Goal: Transaction & Acquisition: Obtain resource

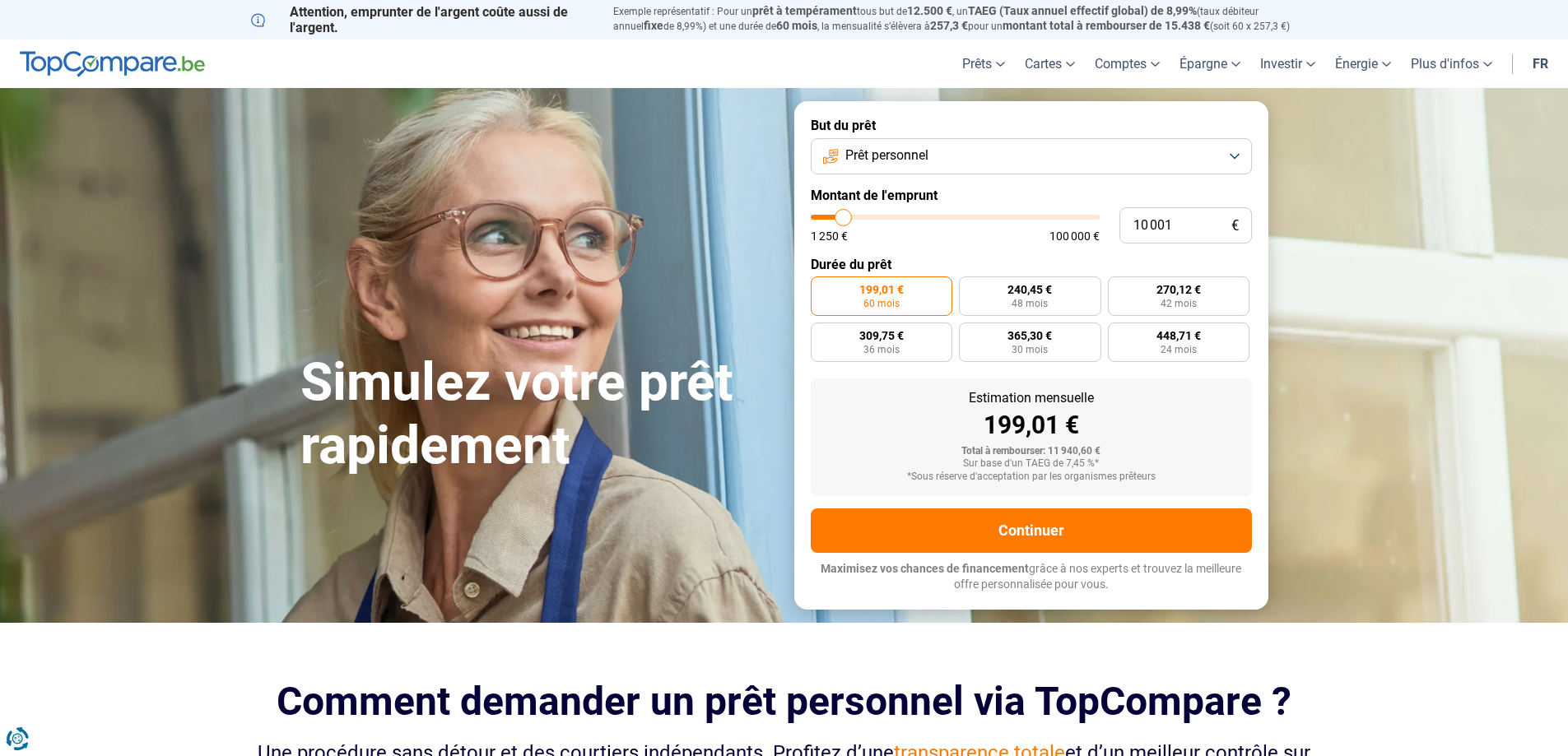
click at [1223, 153] on button "Prêt personnel" at bounding box center [1031, 156] width 441 height 36
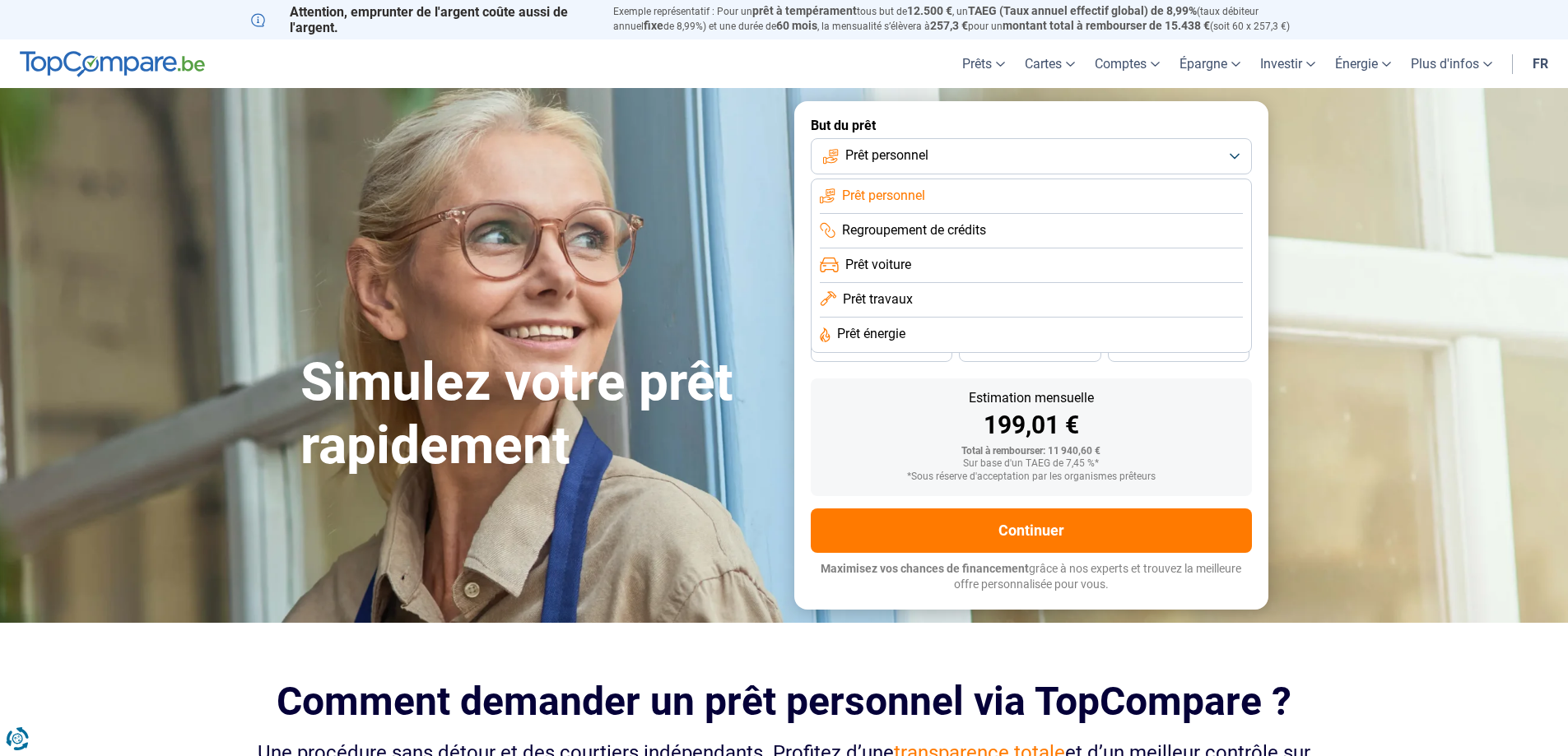
click at [986, 231] on span "Regroupement de crédits" at bounding box center [914, 231] width 144 height 18
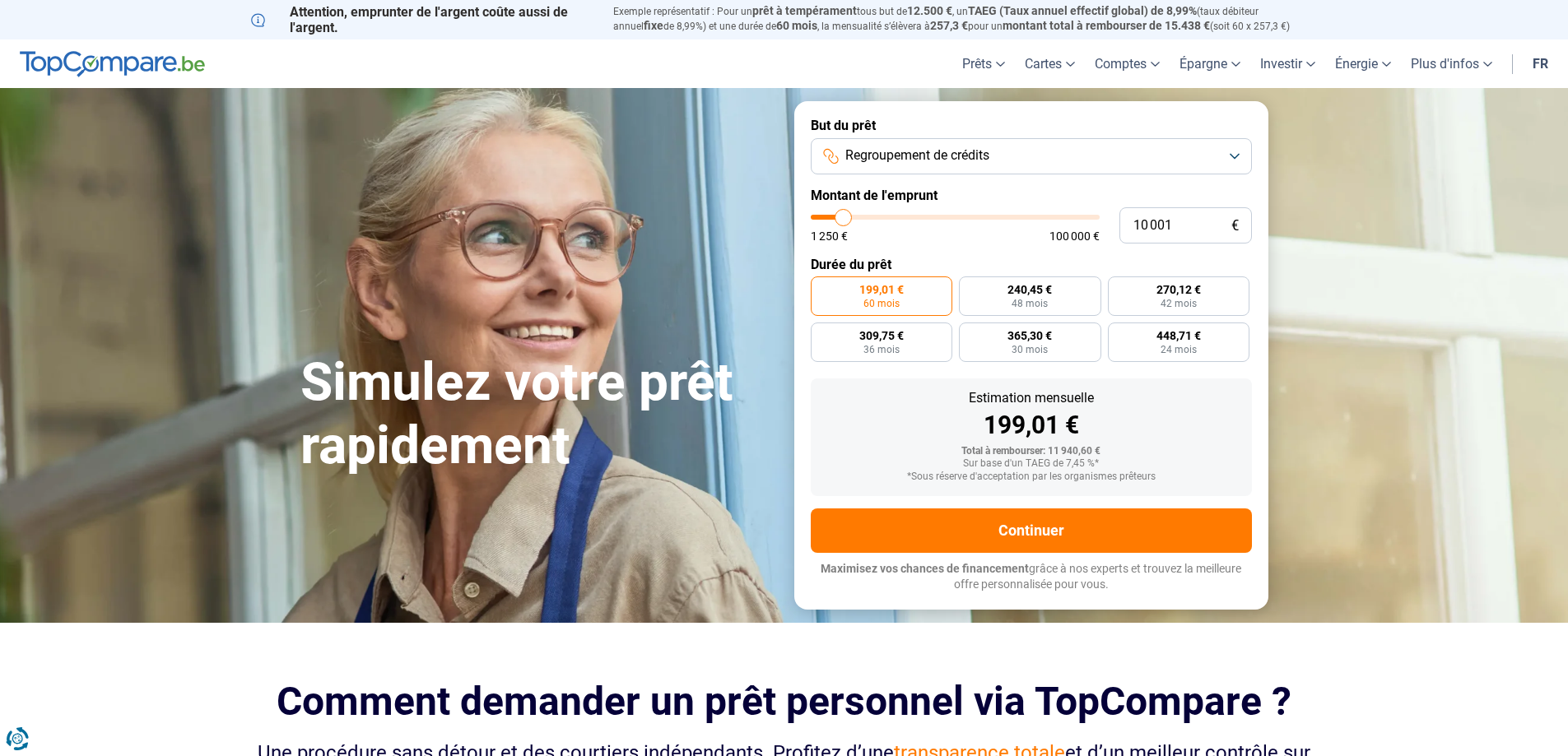
click at [1193, 427] on div "199,01 €" at bounding box center [1031, 424] width 414 height 25
click at [895, 308] on span "60 mois" at bounding box center [882, 303] width 36 height 10
click at [822, 287] on input "199,01 € 60 mois" at bounding box center [816, 282] width 11 height 11
type input "10 250"
type input "10250"
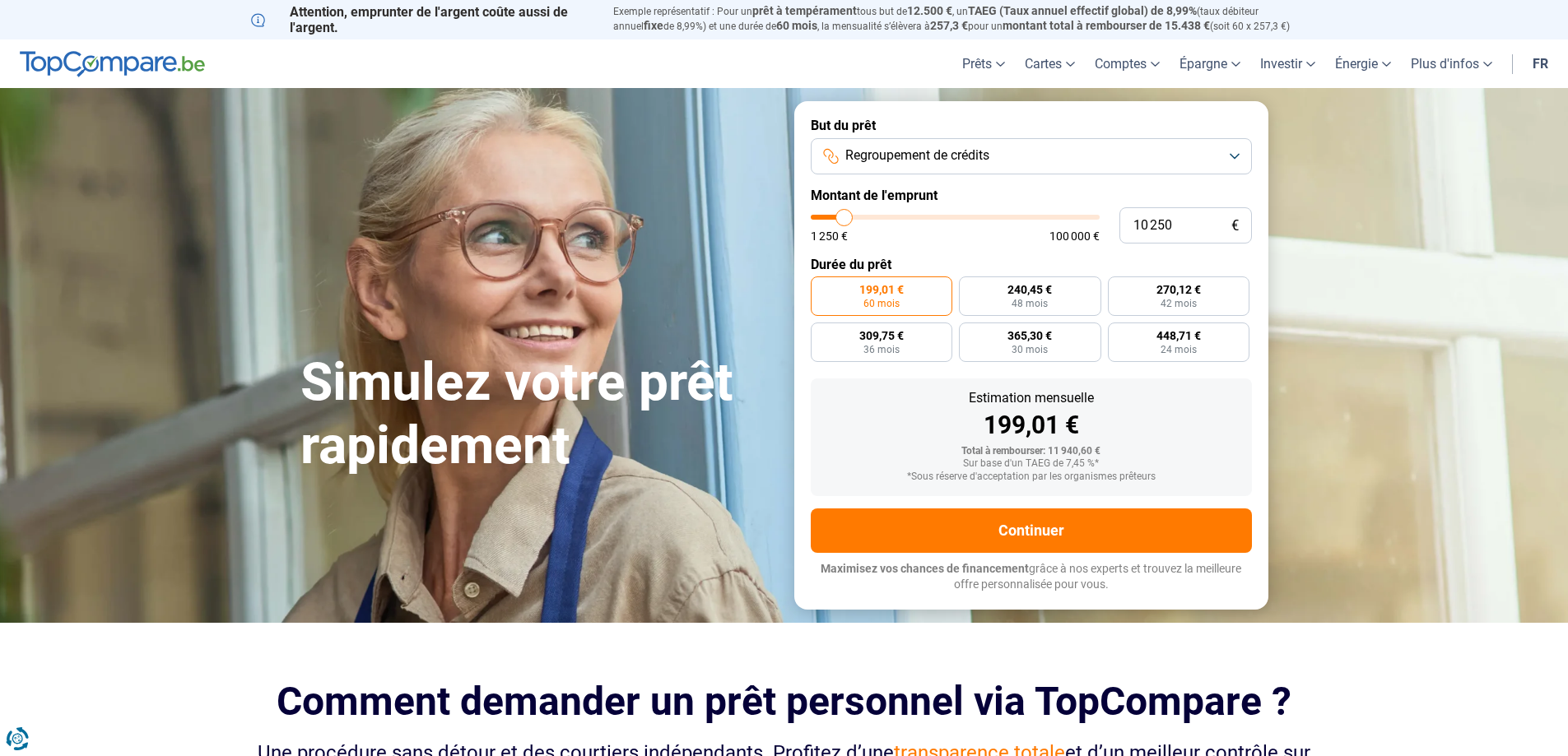
type input "11 000"
type input "11000"
type input "11 750"
type input "11750"
type input "13 250"
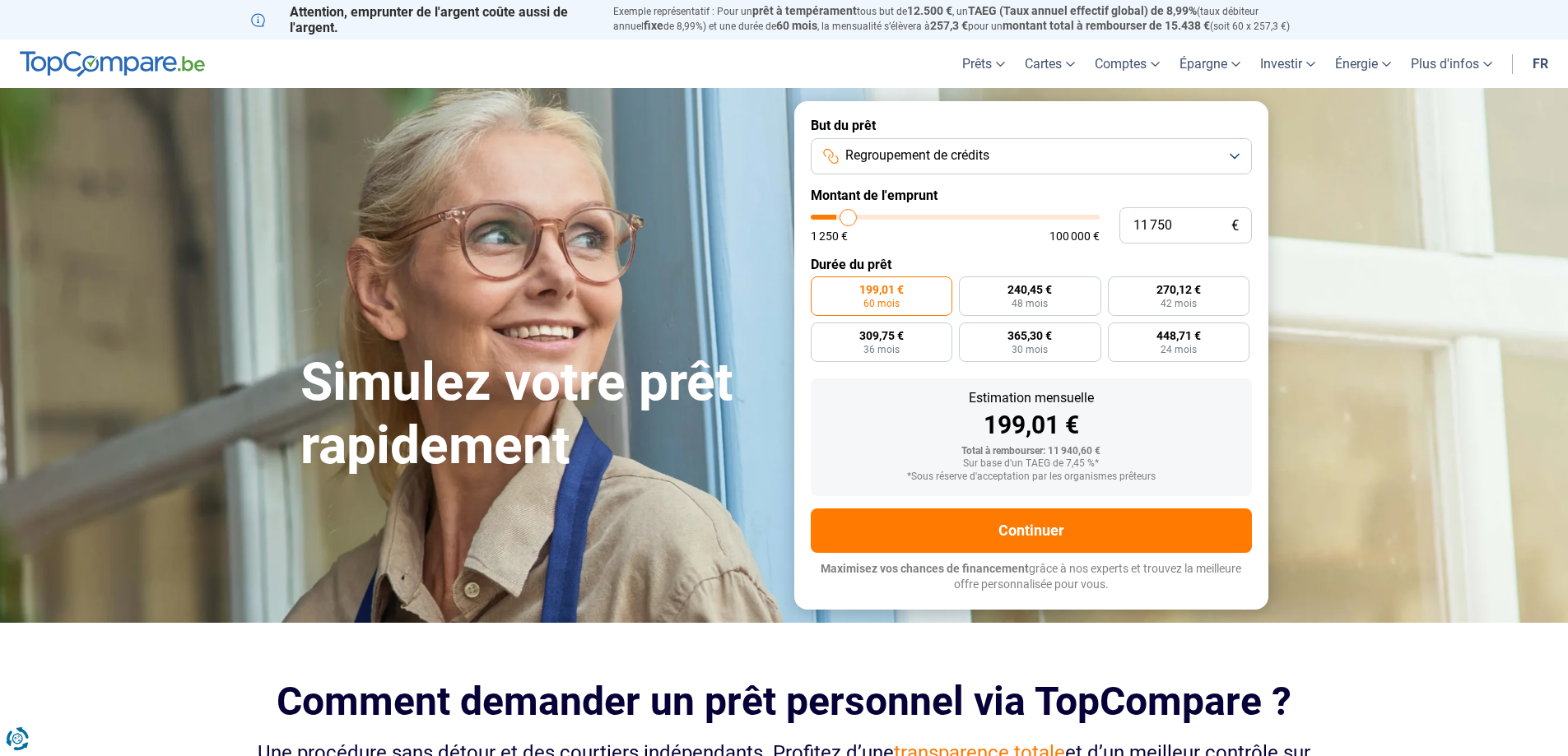
type input "13250"
type input "15 500"
type input "15500"
type input "18 750"
type input "18750"
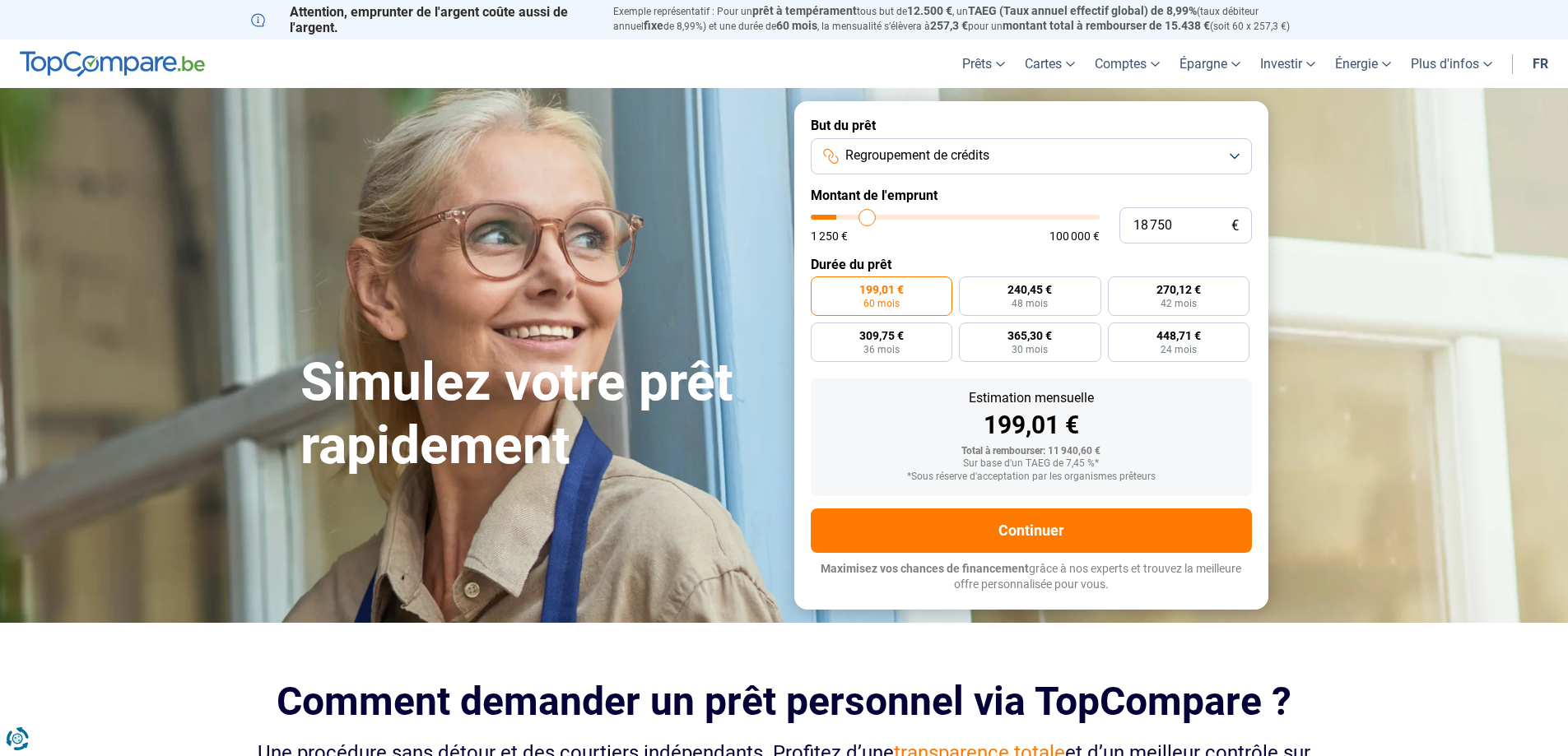
type input "23 500"
type input "23500"
type input "28 000"
type input "28000"
type input "33 250"
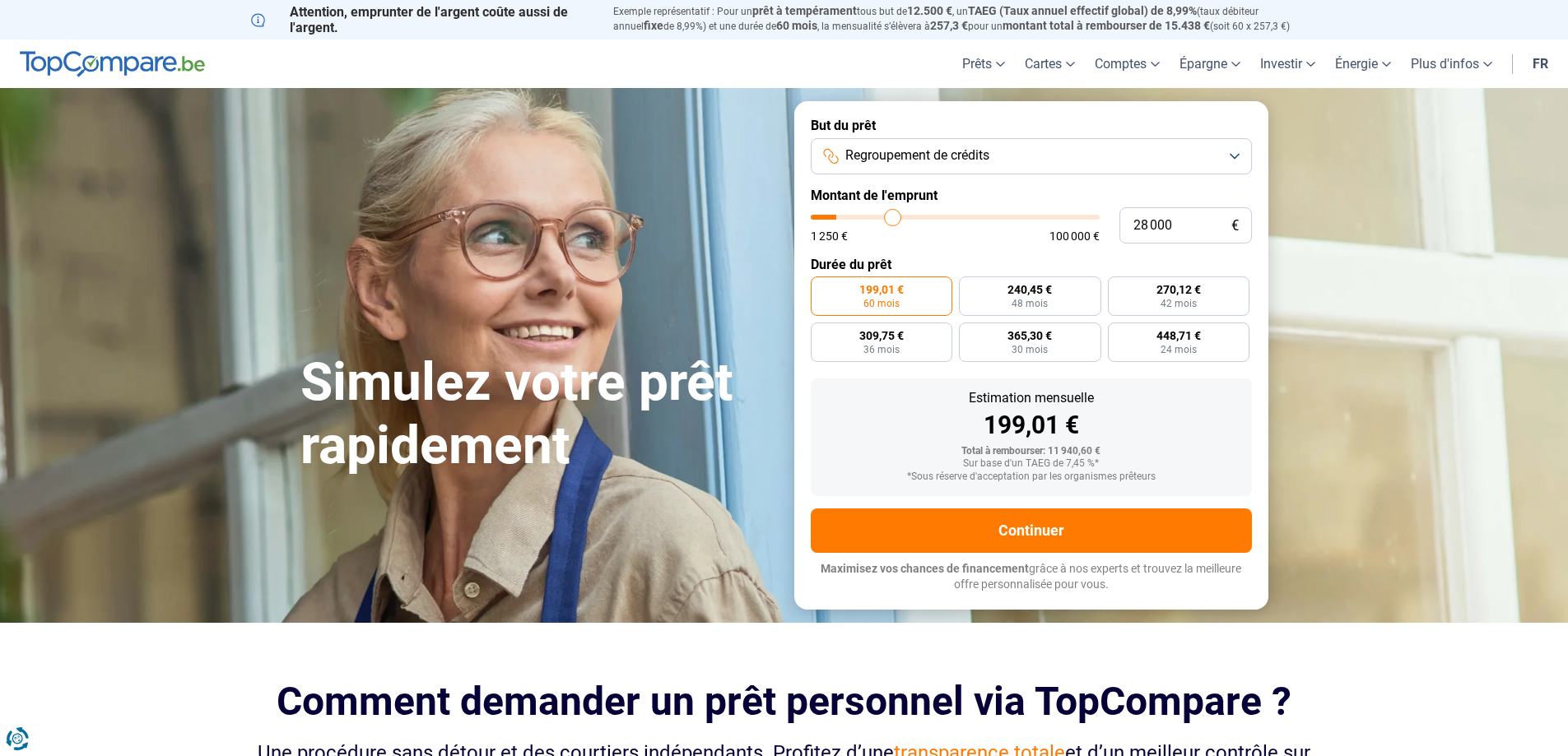
type input "33250"
type input "34 000"
type input "34000"
type input "35 500"
type input "35500"
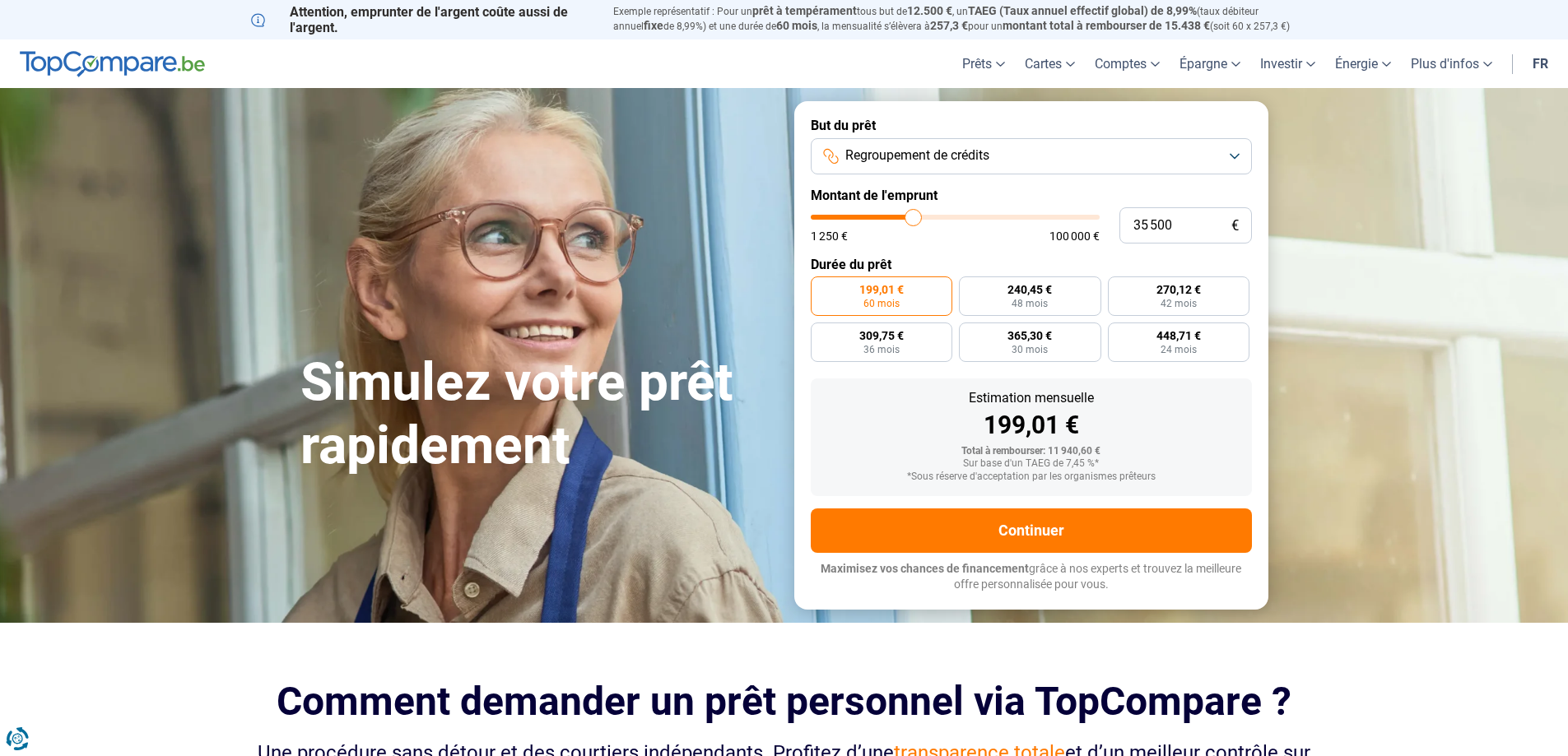
type input "35 250"
type input "35250"
type input "35 000"
type input "35000"
type input "34 750"
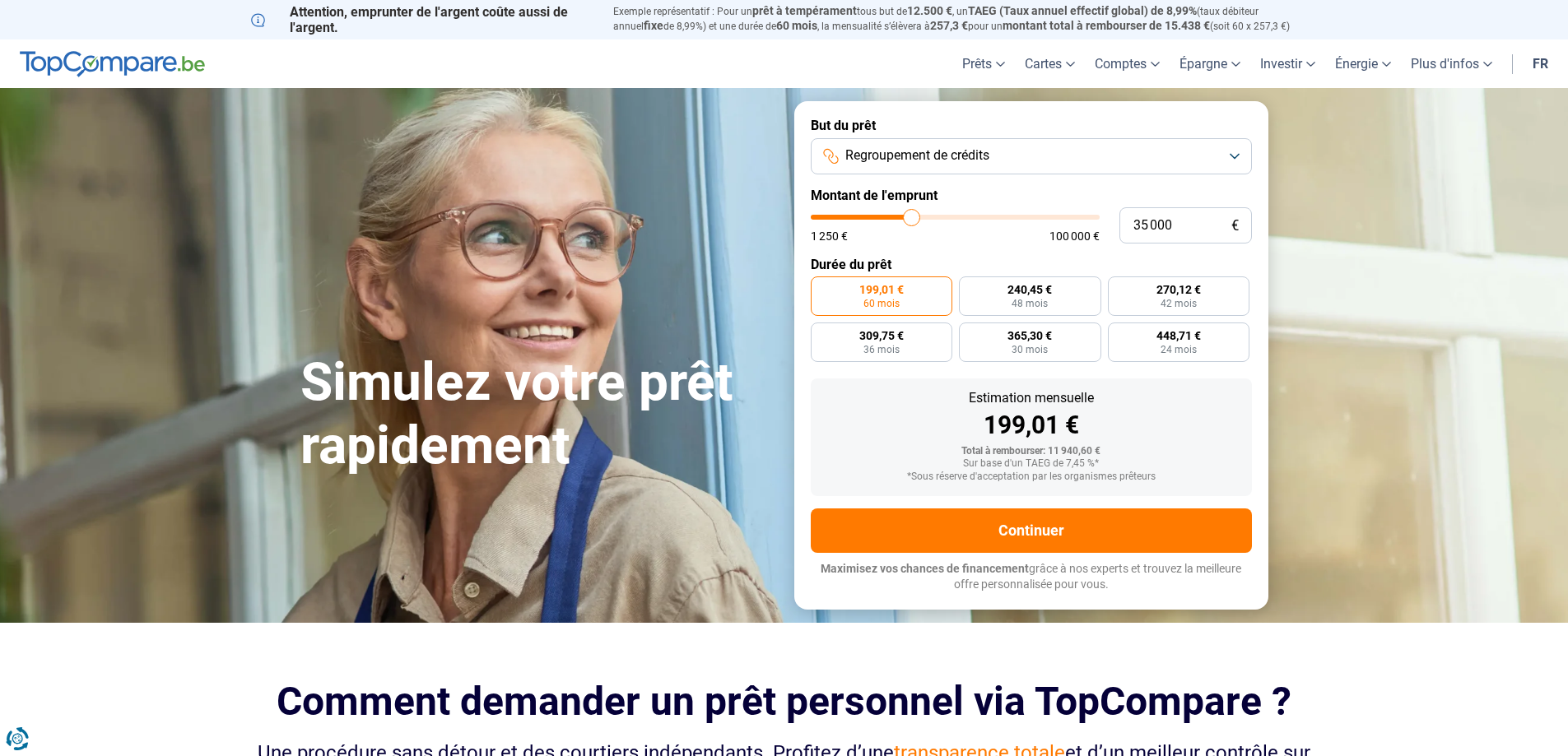
type input "34750"
type input "34 250"
type input "34250"
type input "34 750"
type input "34750"
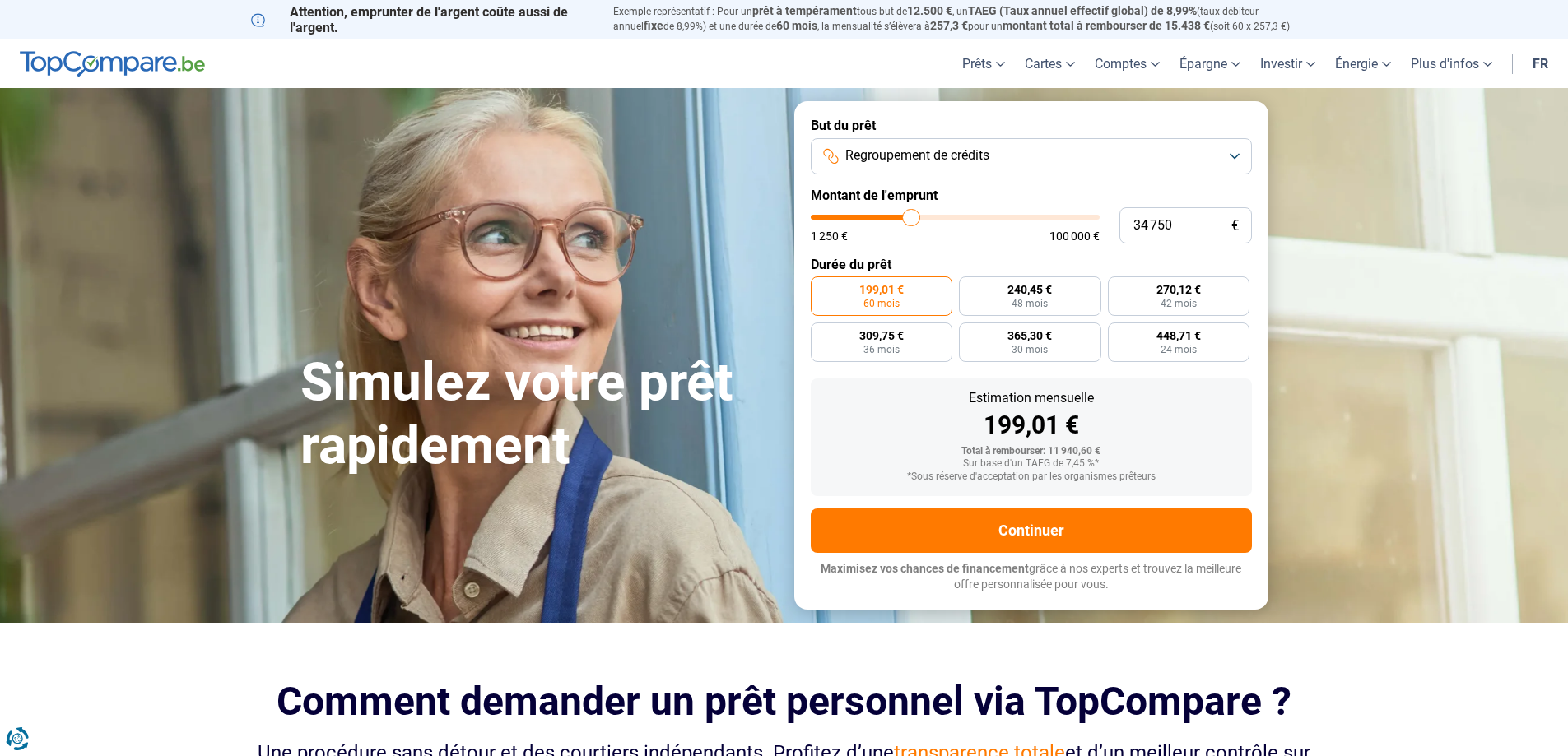
type input "35 500"
type input "35500"
type input "37 000"
type input "37000"
type input "38 000"
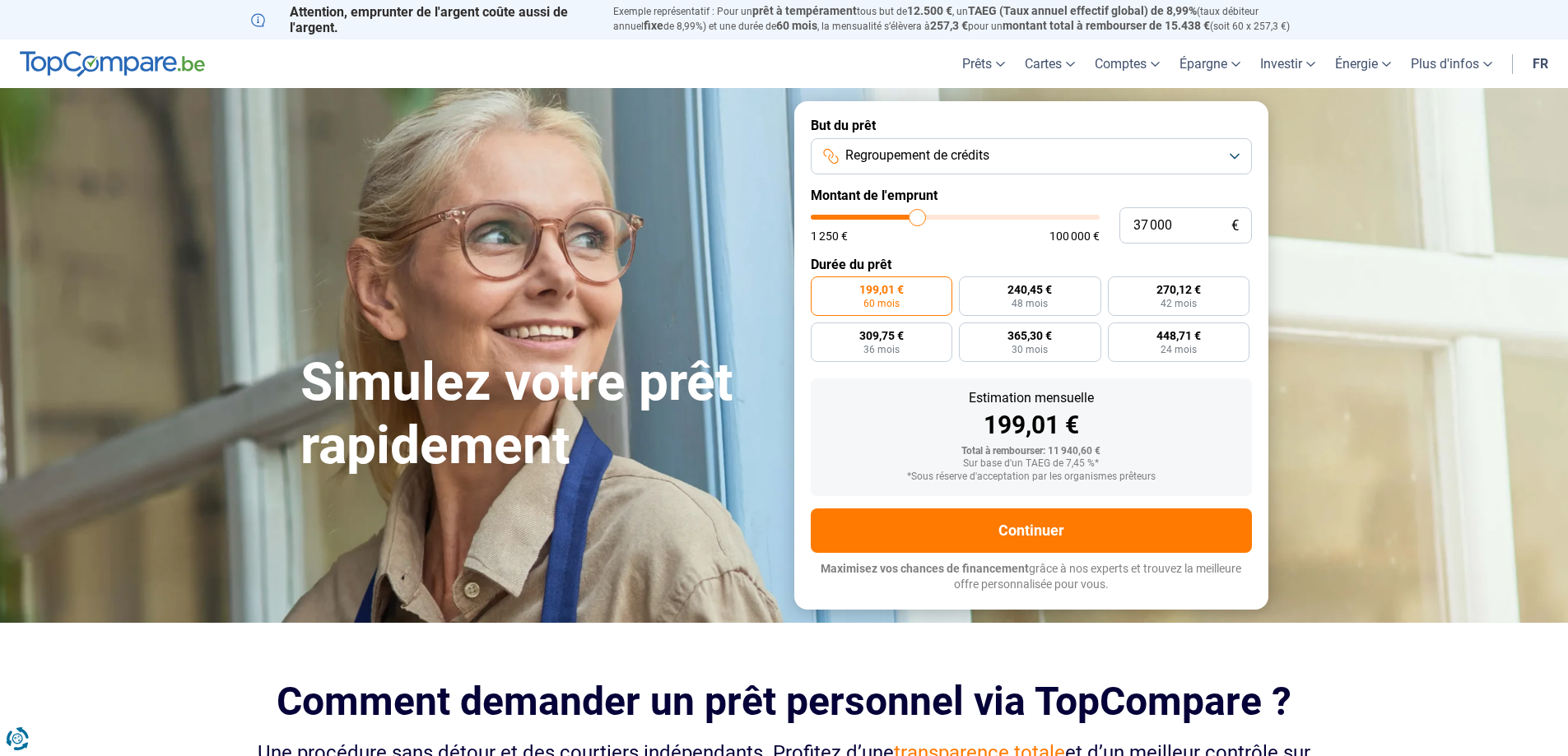
type input "38000"
type input "39 250"
type input "39250"
type input "40 250"
type input "40250"
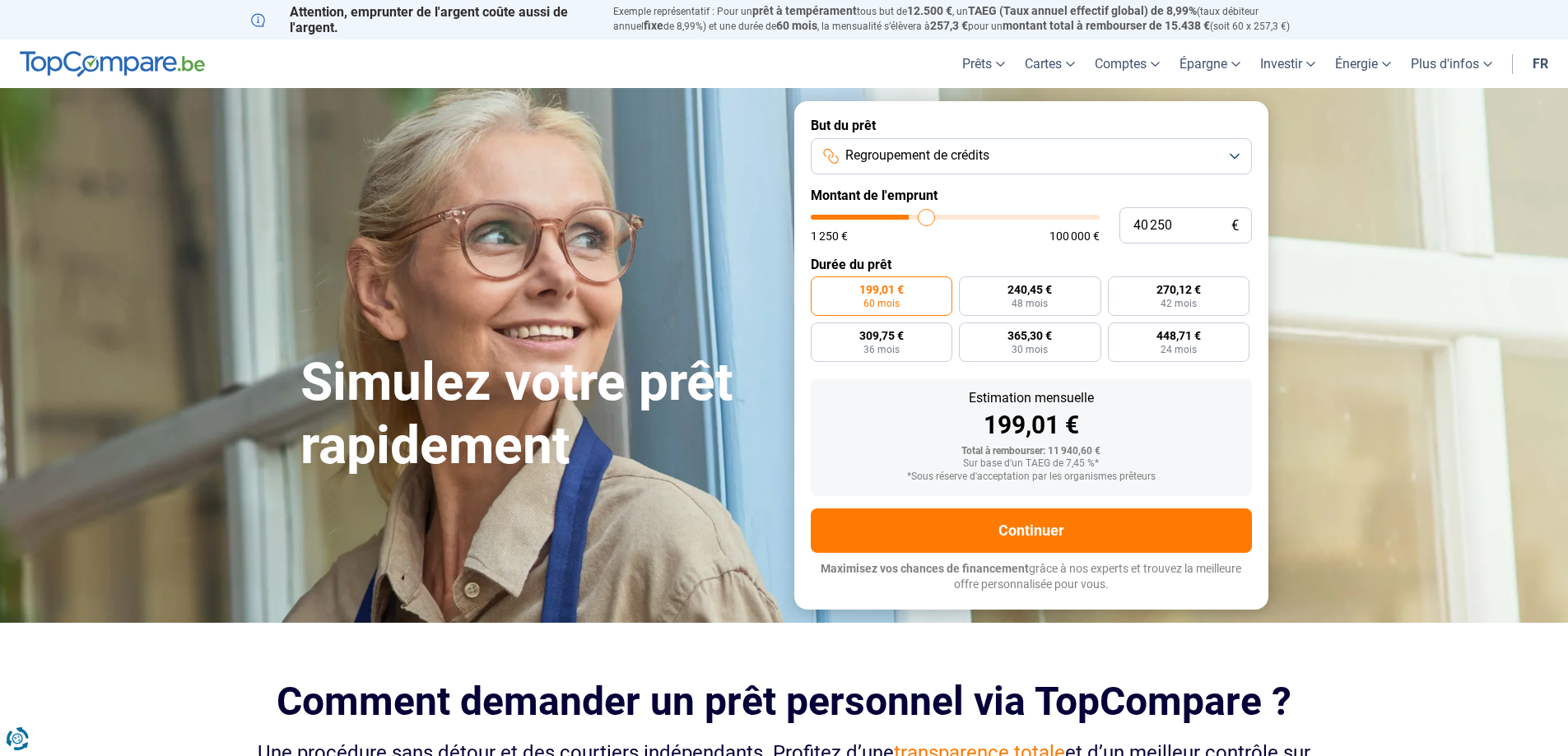
type input "42 250"
type input "42250"
type input "43 500"
type input "43500"
type input "45 000"
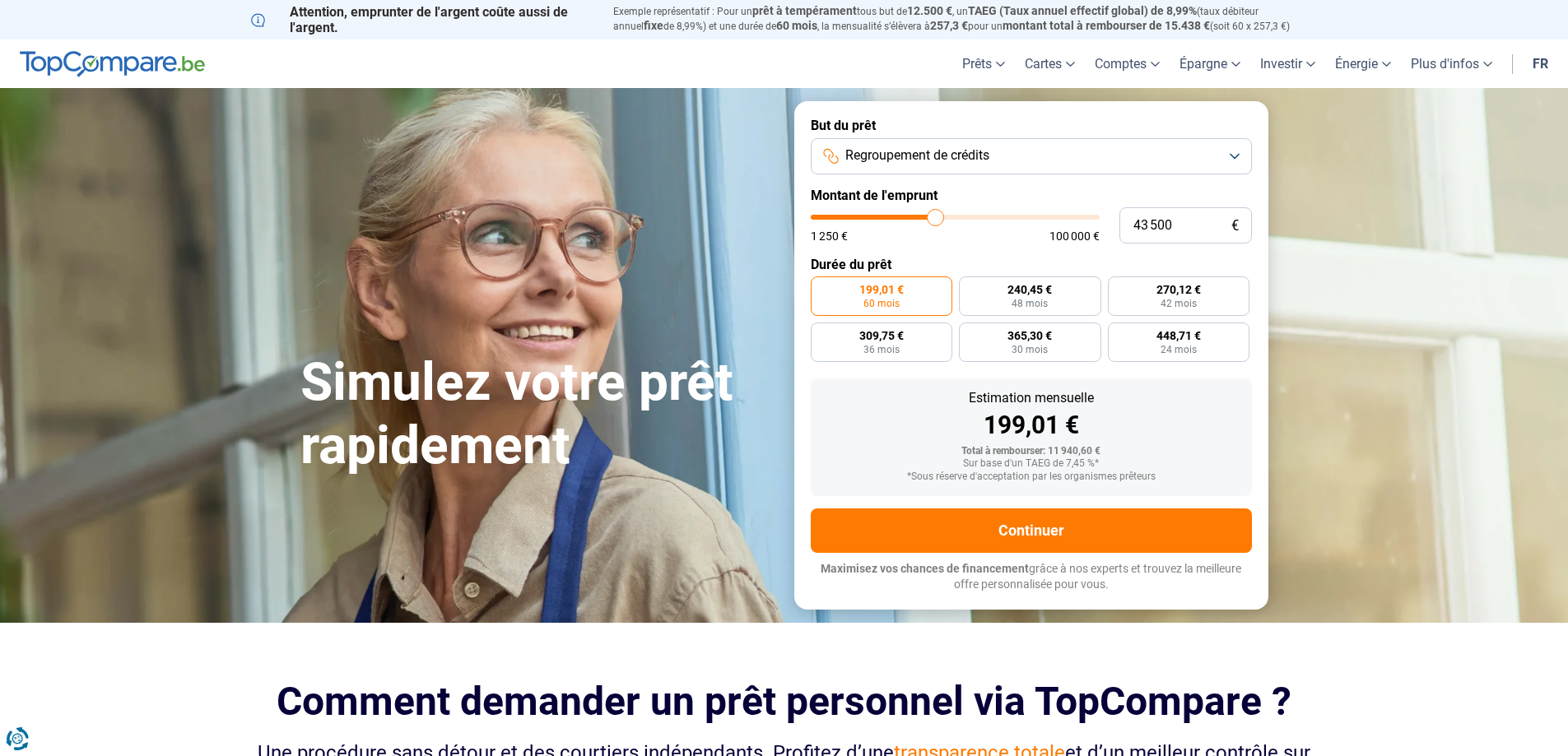
type input "45000"
type input "46 500"
type input "46500"
type input "48 250"
type input "48250"
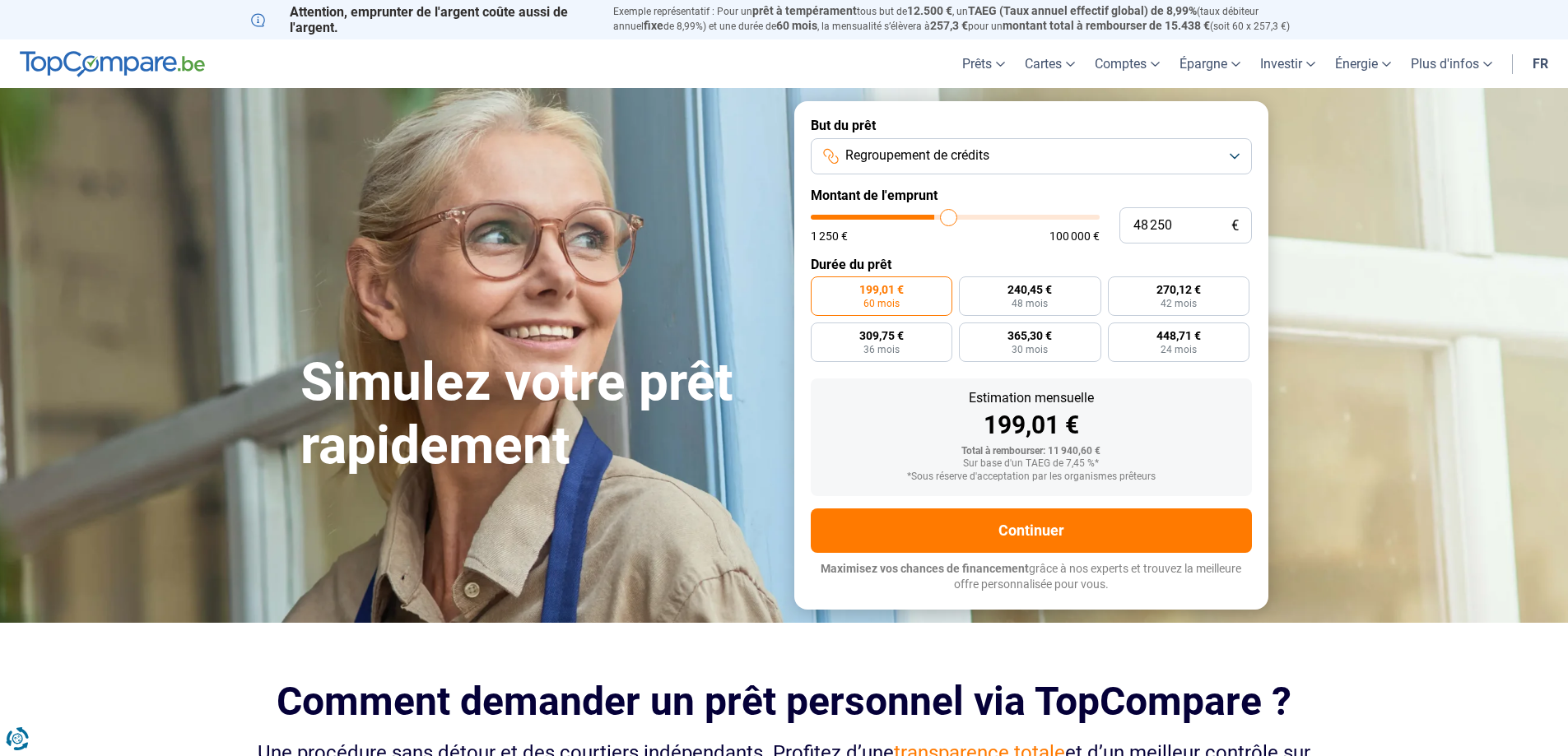
type input "50 250"
type input "50250"
type input "52 000"
type input "52000"
type input "53 500"
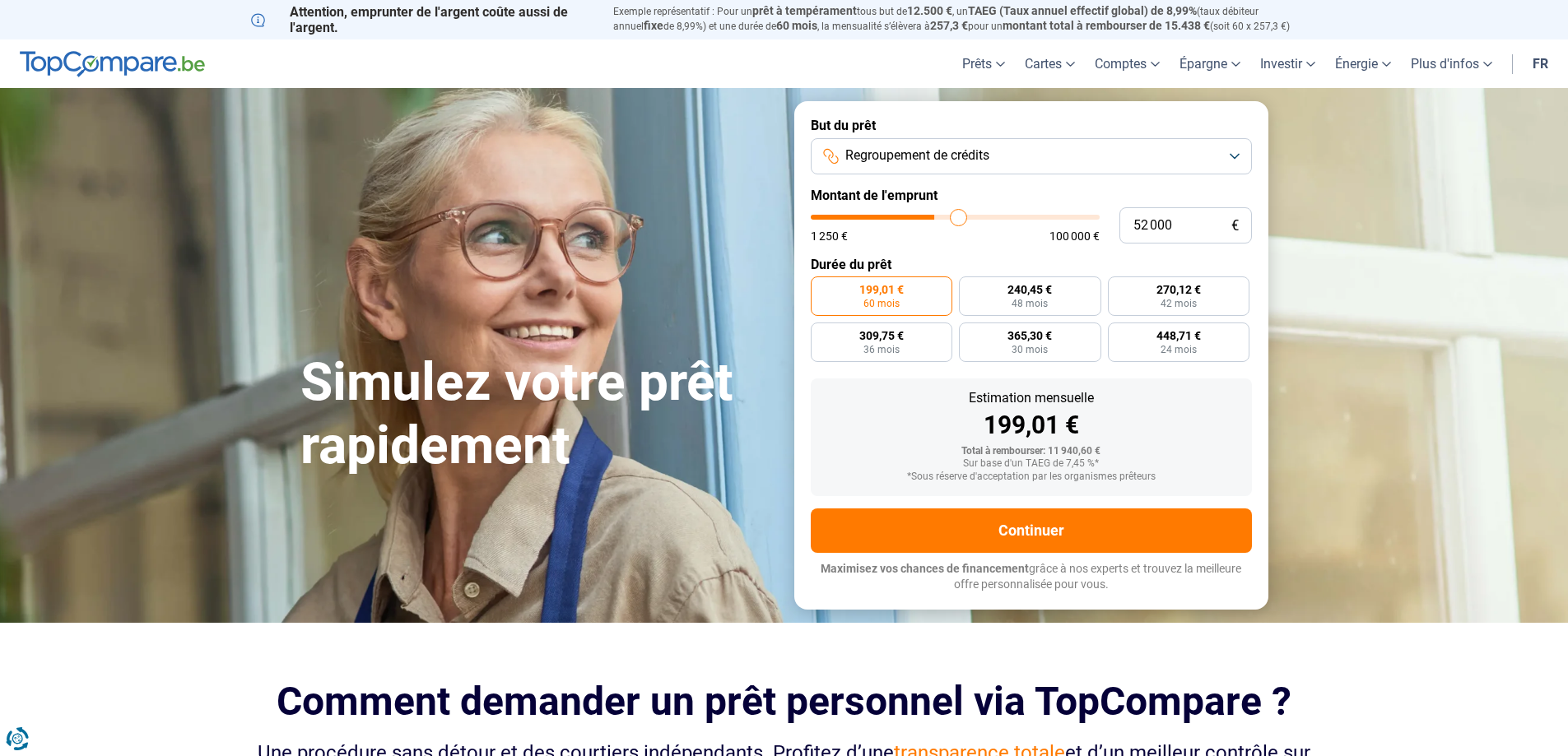
type input "53500"
type input "55 000"
type input "55000"
type input "55 500"
type input "55500"
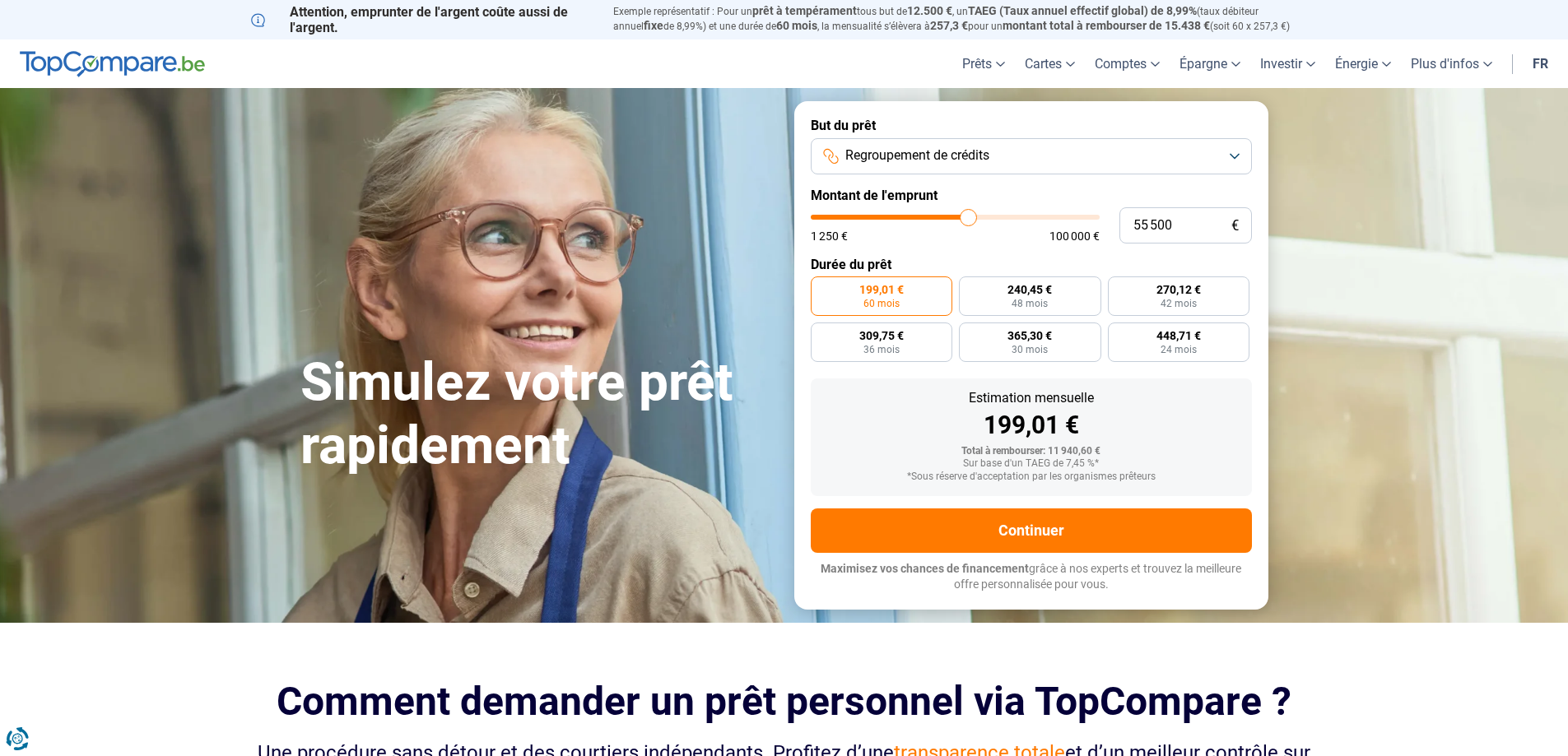
type input "55 000"
type input "55000"
type input "54 750"
type input "54750"
type input "54 500"
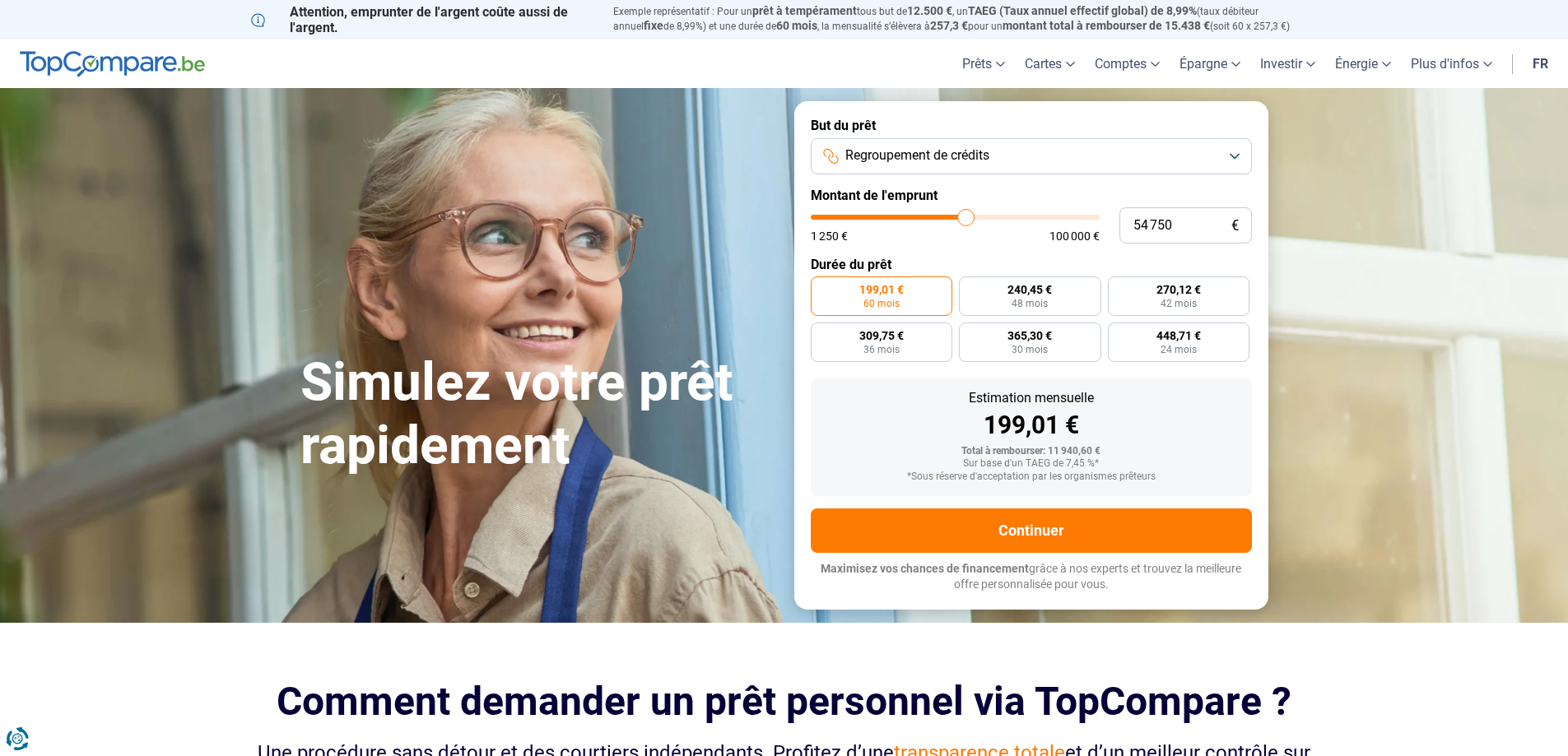
type input "54500"
type input "54 250"
type input "54250"
type input "54 000"
type input "54000"
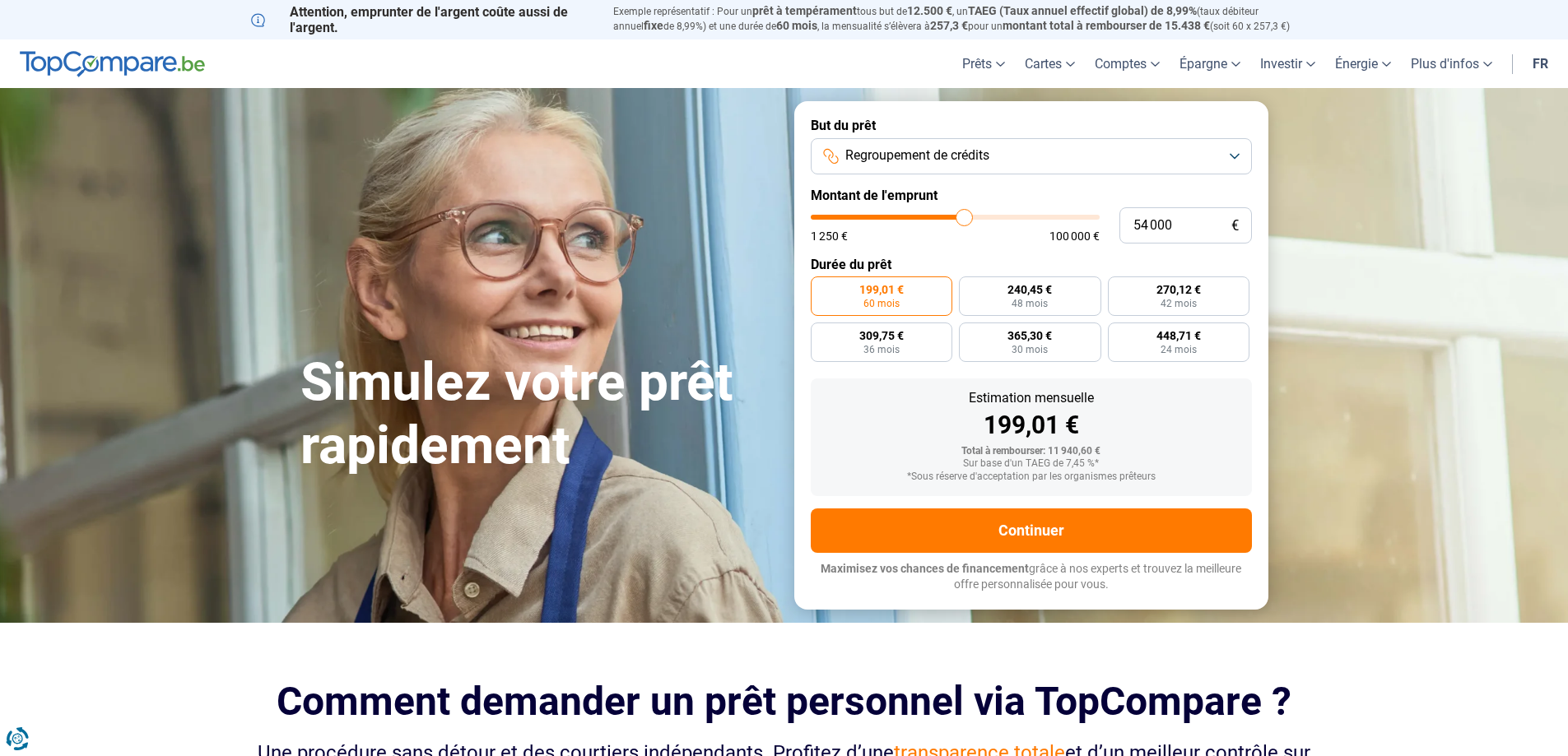
type input "53 500"
type input "53500"
type input "53 250"
type input "53250"
type input "53 000"
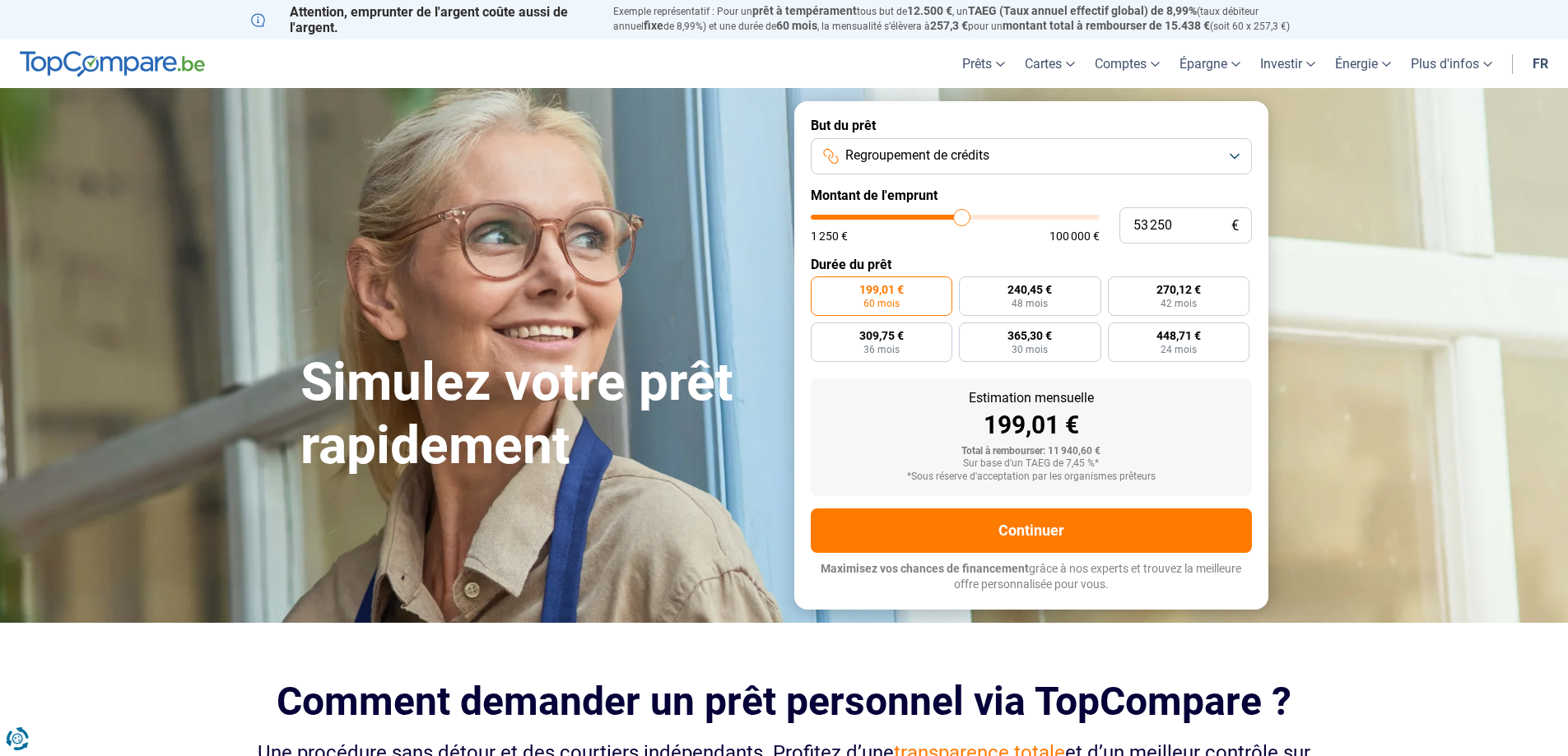
type input "53000"
type input "52 750"
type input "52750"
type input "52 500"
type input "52500"
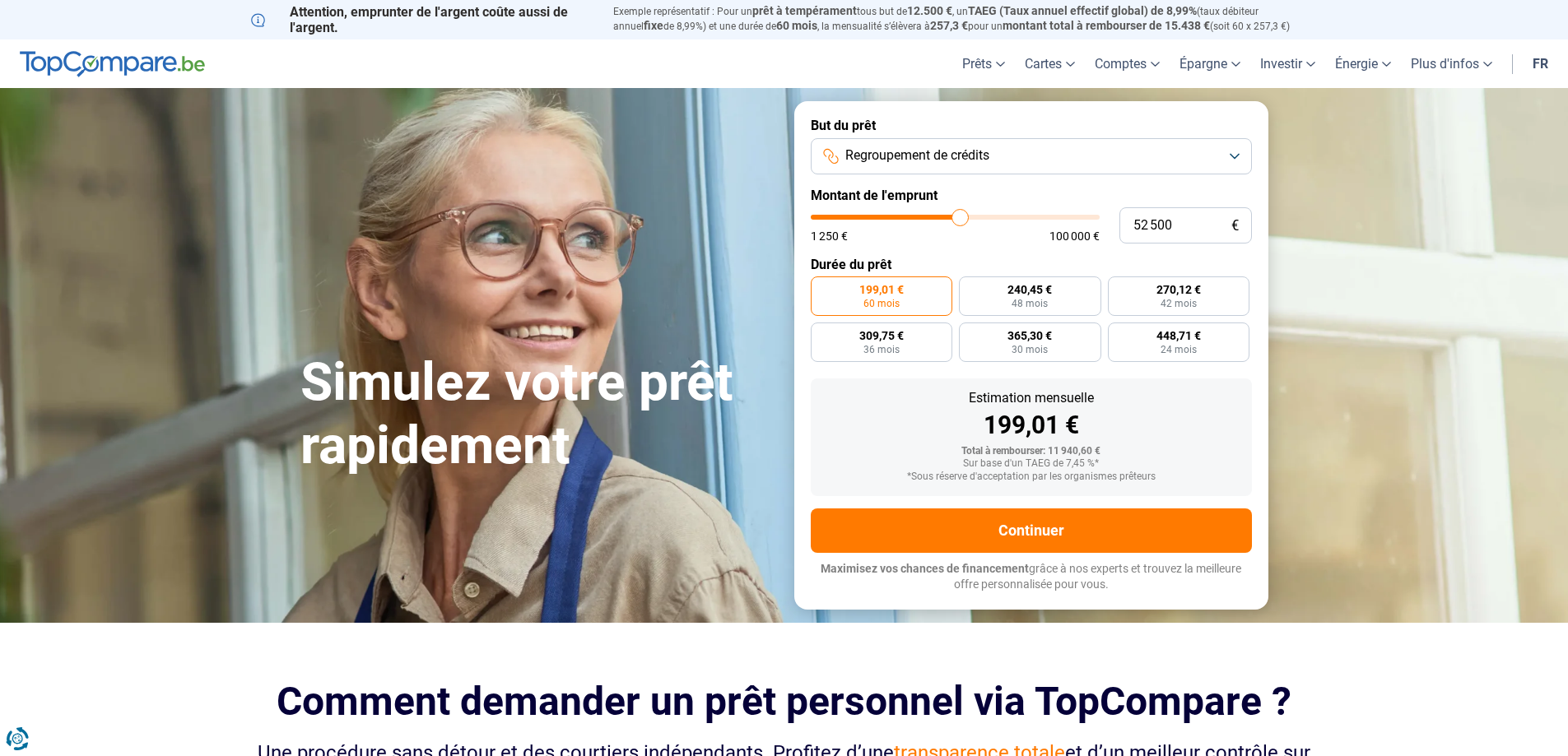
type input "52 000"
type input "52000"
type input "51 750"
type input "51750"
type input "51 500"
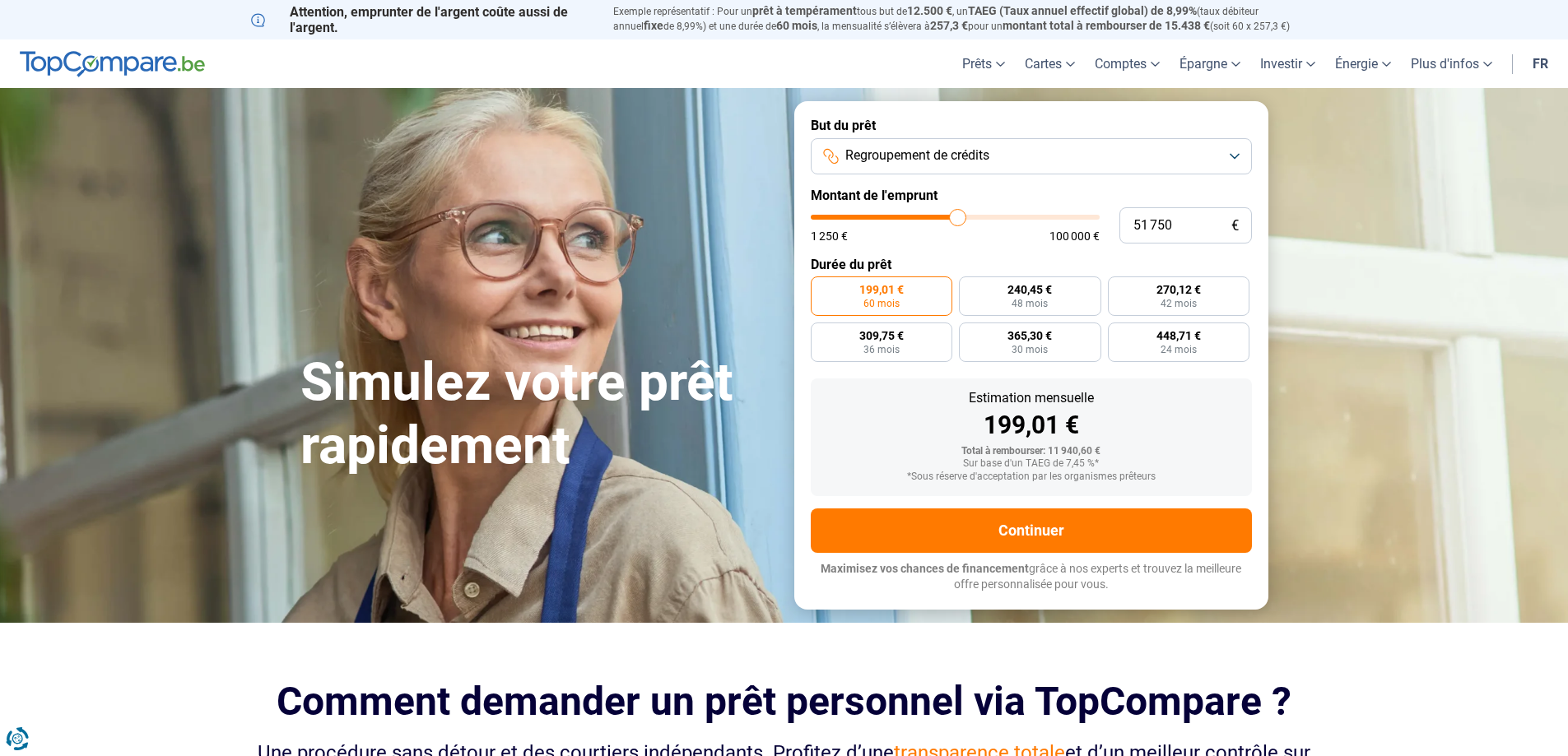
type input "51500"
type input "51 250"
type input "51250"
type input "51 000"
type input "51000"
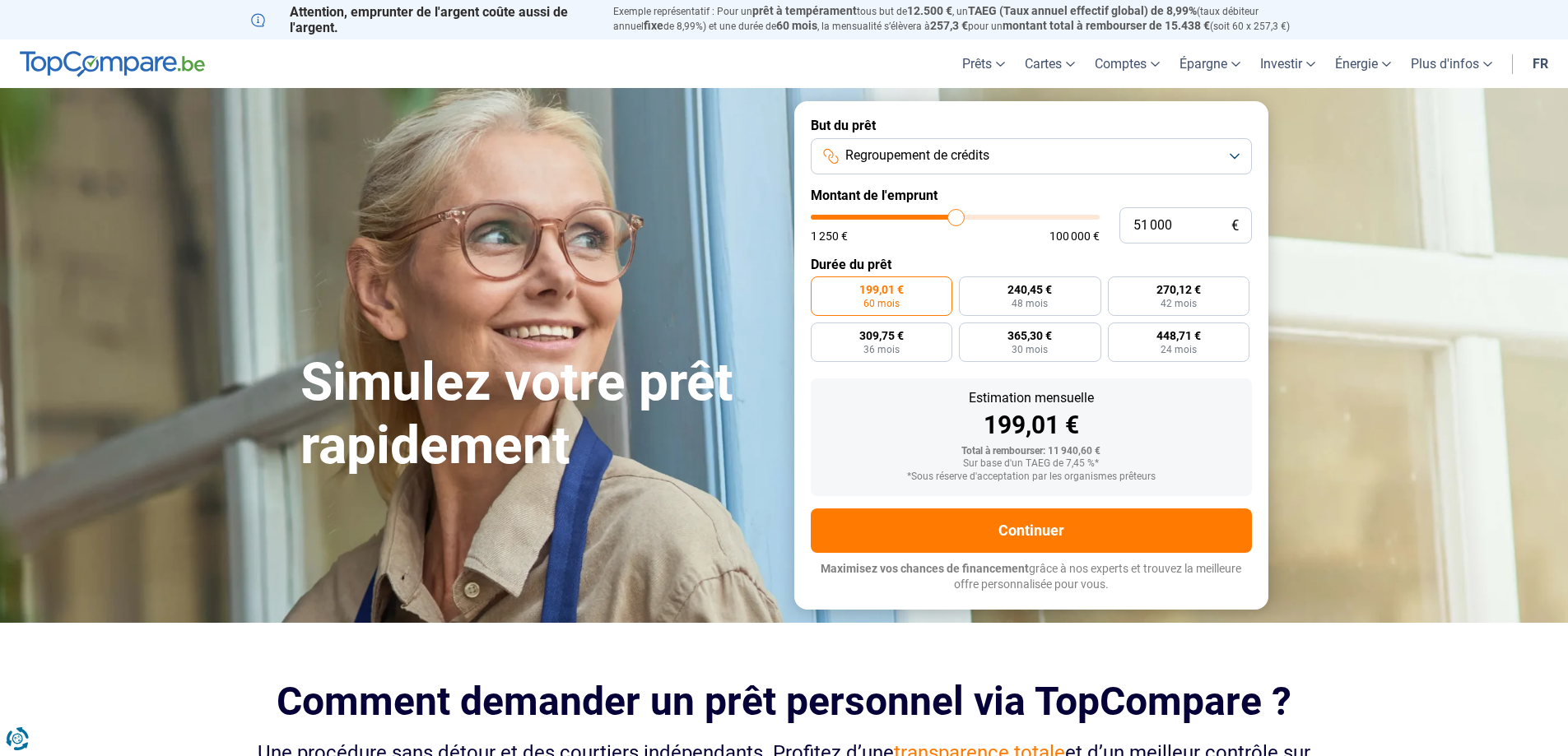
type input "50 500"
drag, startPoint x: 844, startPoint y: 224, endPoint x: 954, endPoint y: 210, distance: 110.9
type input "50500"
click at [954, 214] on input "range" at bounding box center [955, 216] width 289 height 5
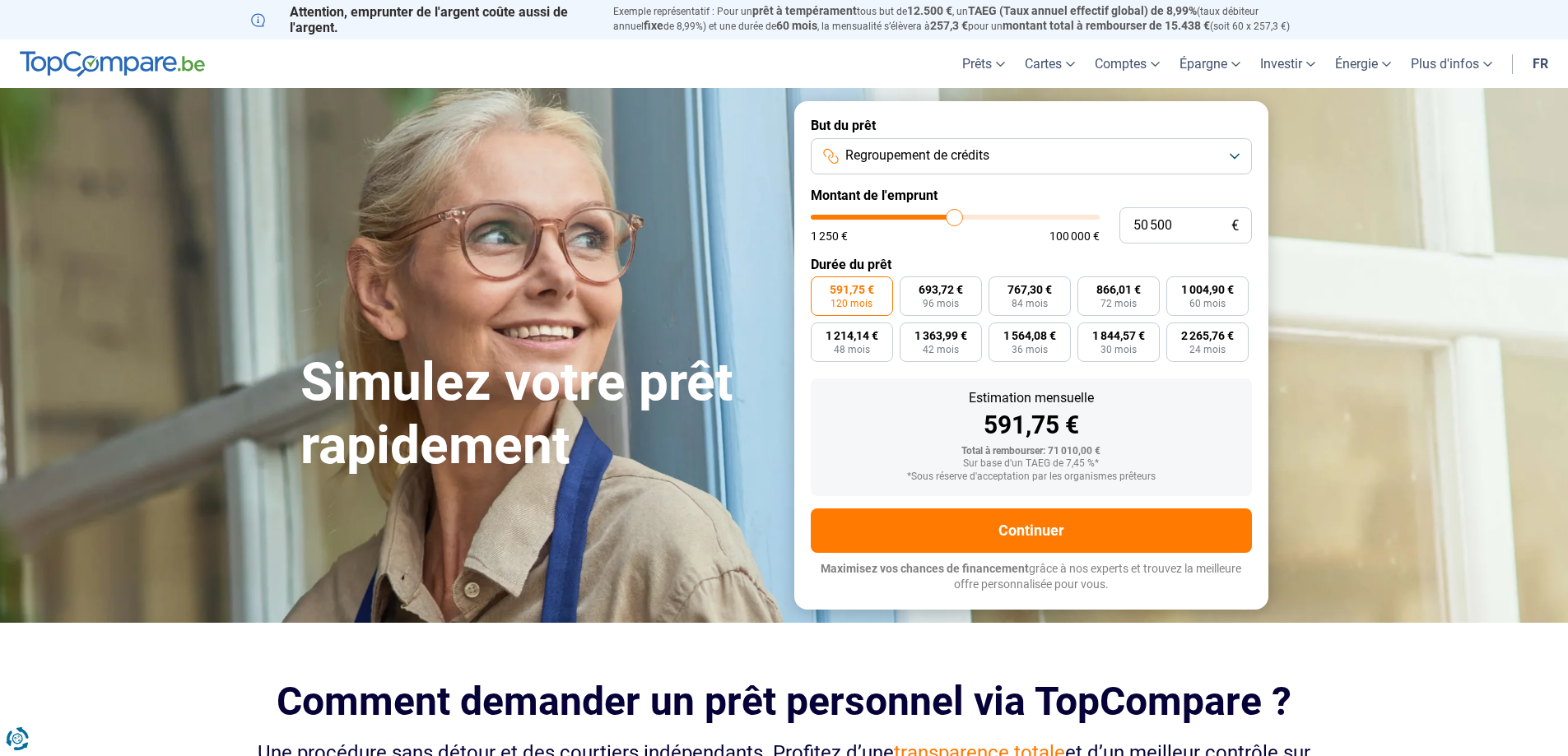
type input "50 250"
type input "50250"
type input "50 000"
type input "50000"
type input "49 750"
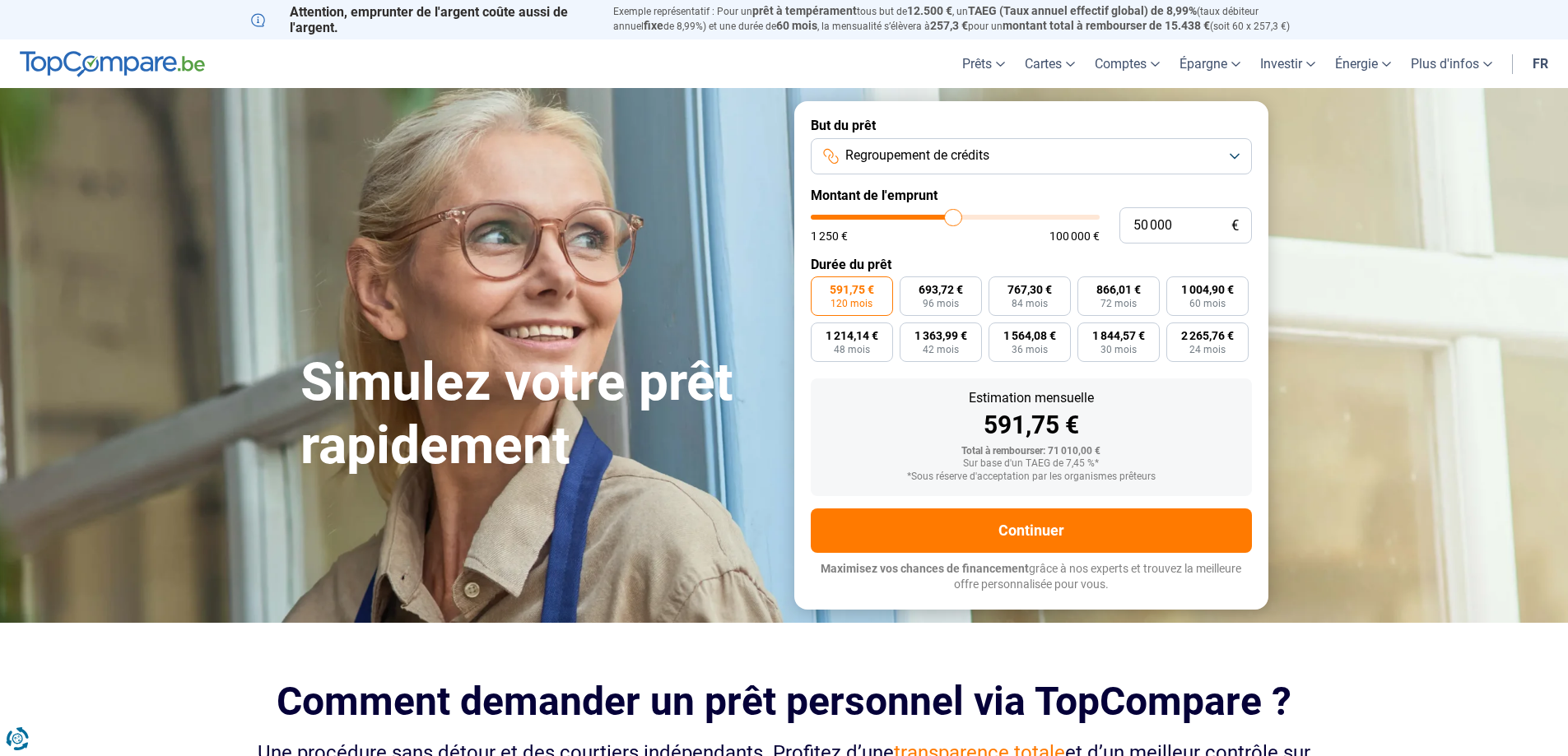
type input "49750"
type input "49 500"
type input "49500"
type input "48 500"
type input "48500"
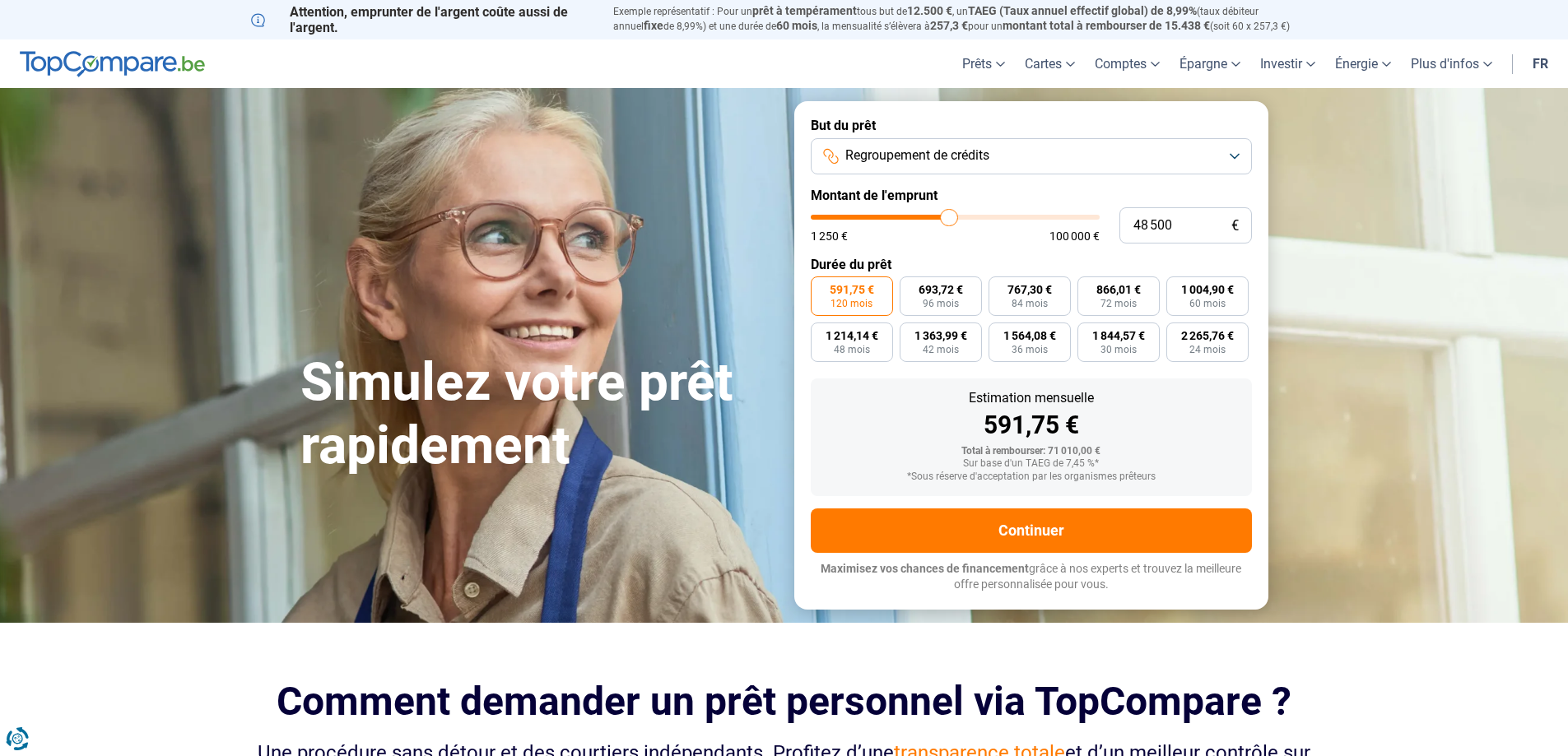
type input "48 250"
type input "48250"
type input "47 500"
type input "47500"
type input "47 250"
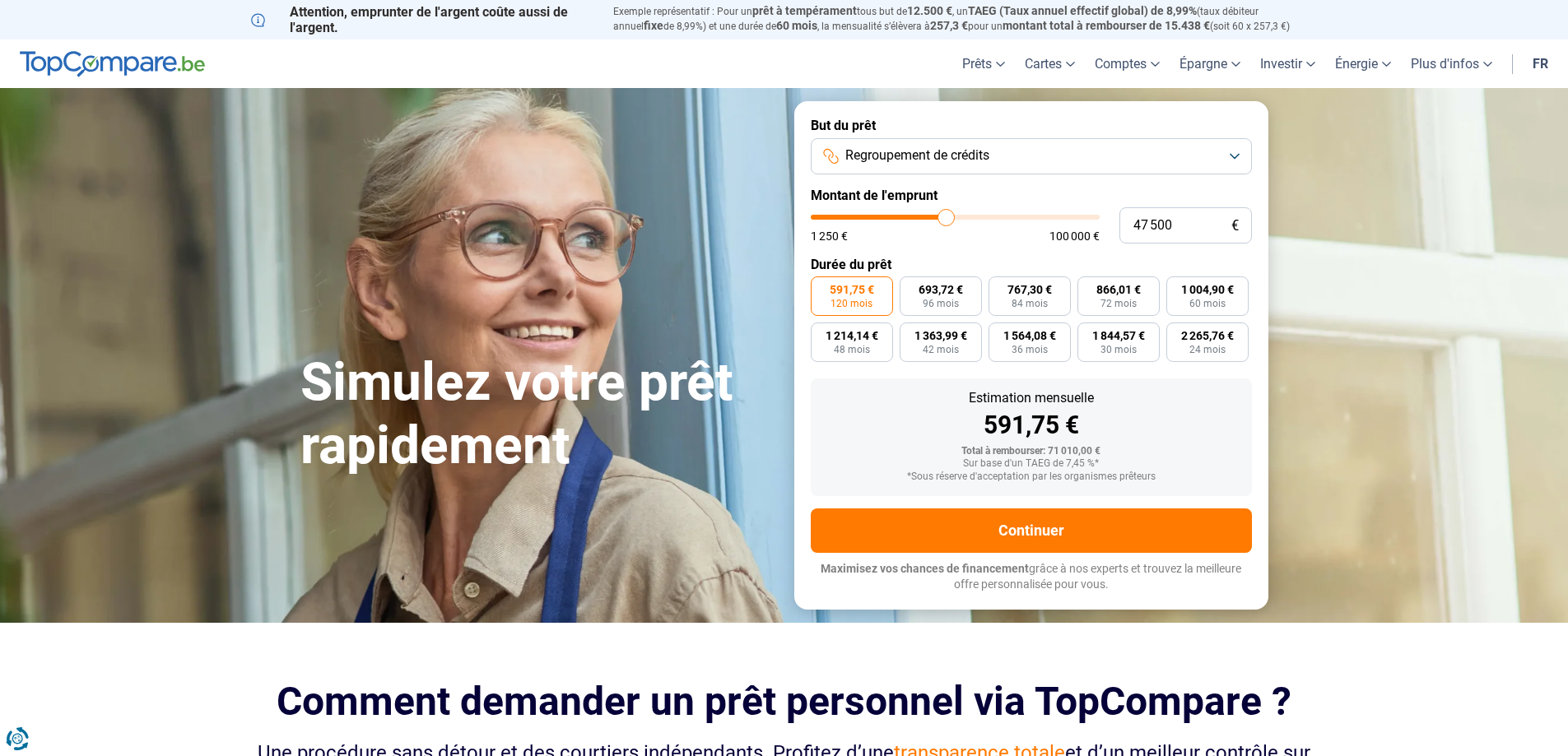
type input "47250"
type input "47 000"
type input "47000"
type input "46 750"
type input "46750"
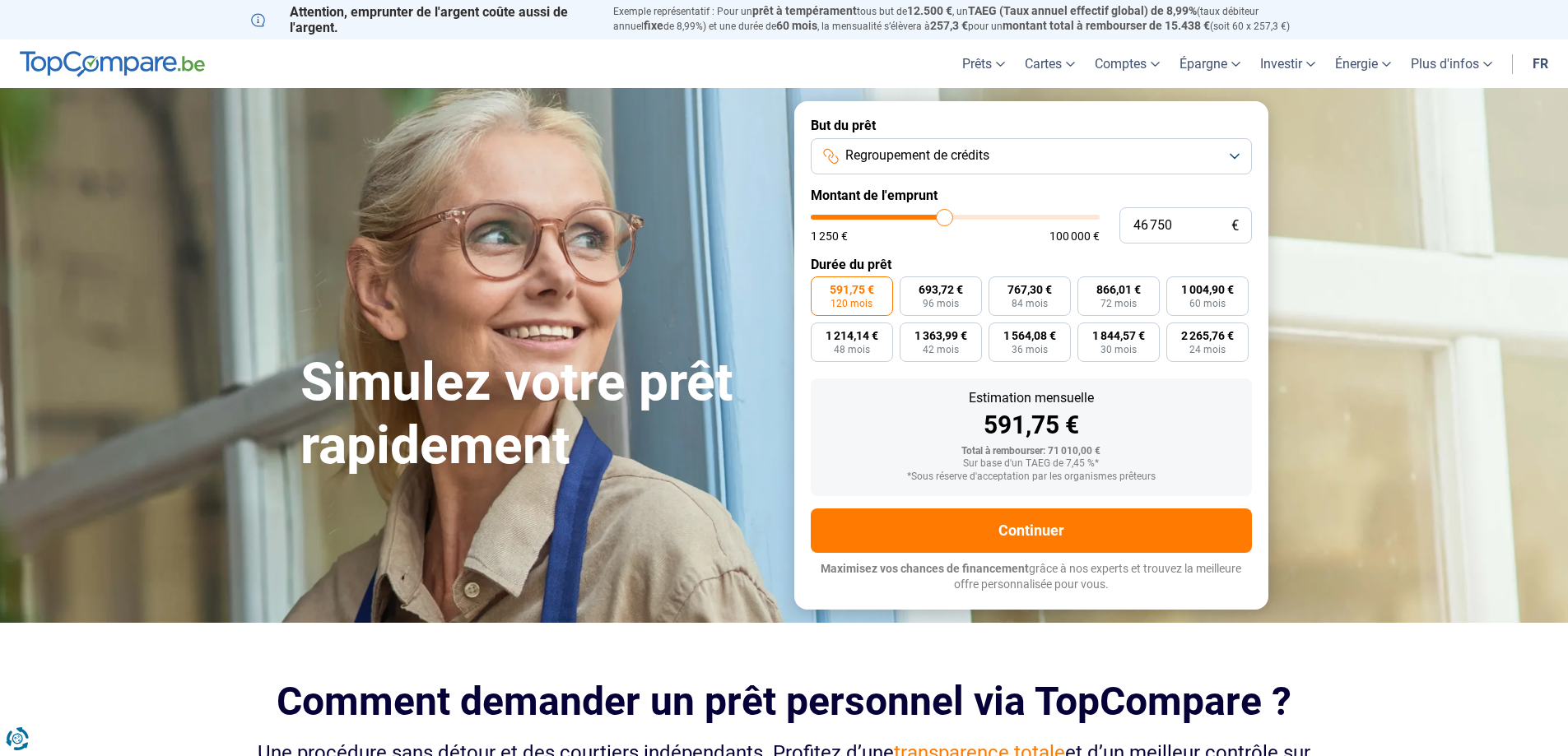
type input "46 500"
type input "46500"
type input "46 000"
type input "46000"
type input "45 750"
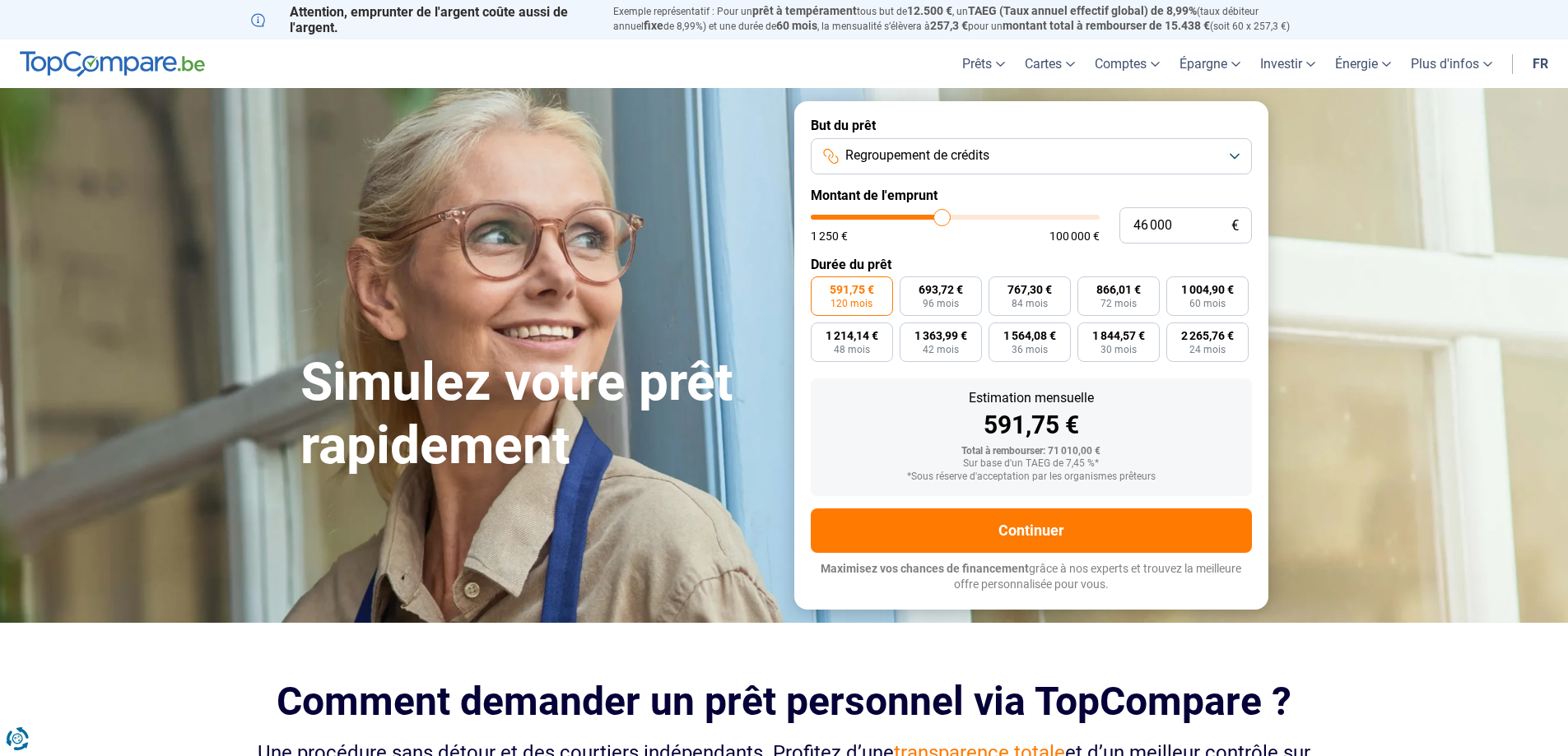
type input "45750"
type input "45 500"
type input "45500"
type input "45 250"
type input "45250"
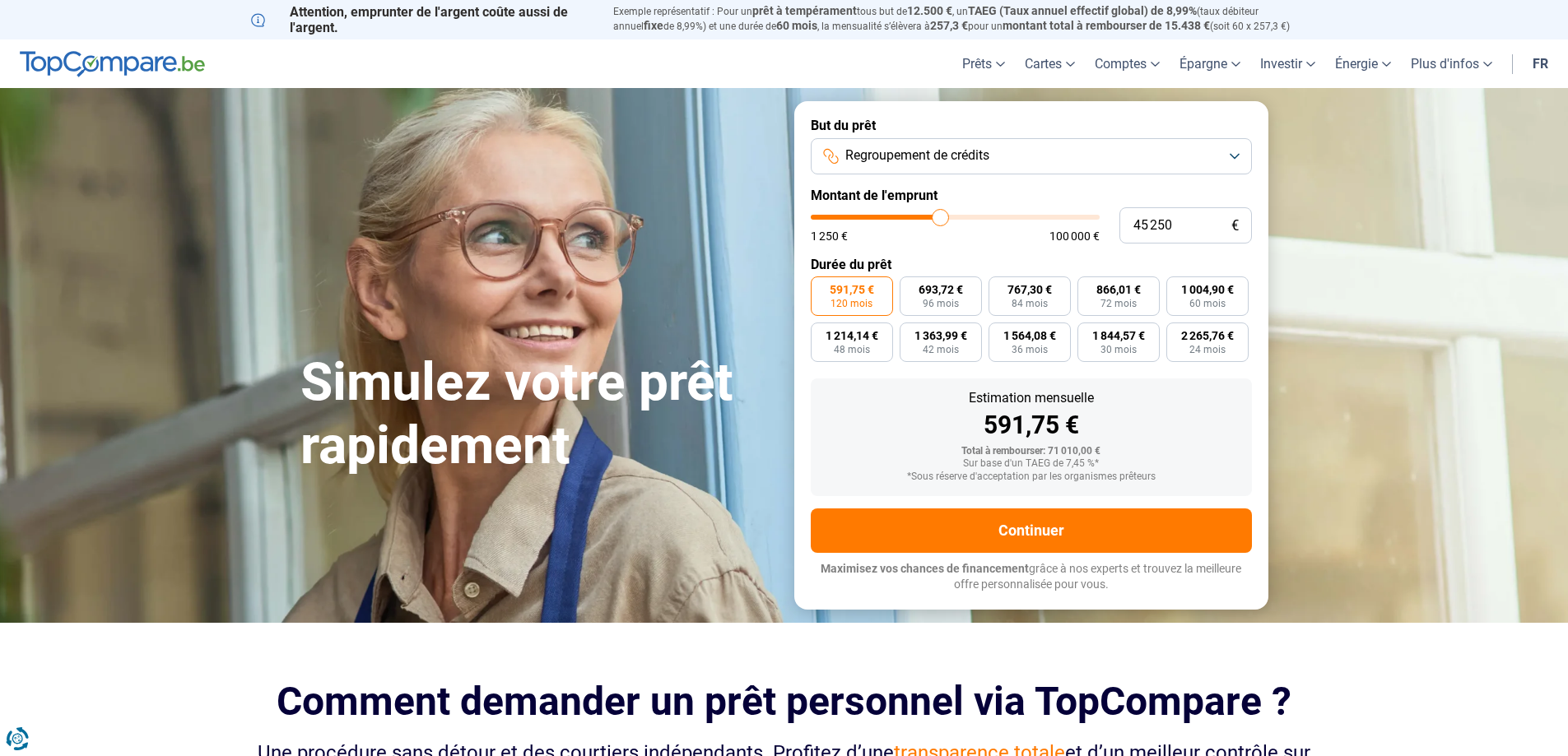
type input "45 000"
type input "45000"
type input "44 500"
type input "44500"
type input "44 000"
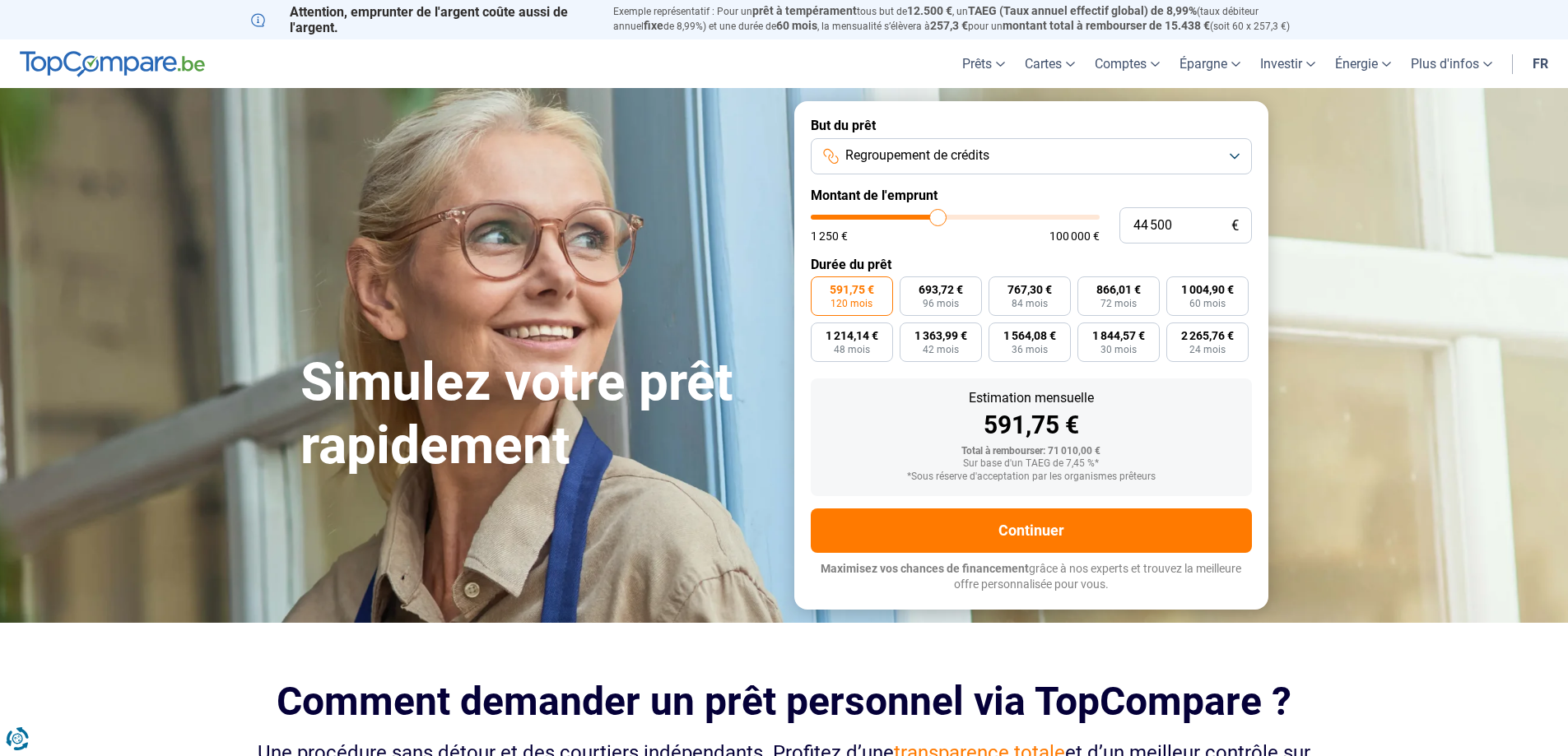
type input "44000"
type input "43 750"
type input "43750"
type input "43 500"
type input "43500"
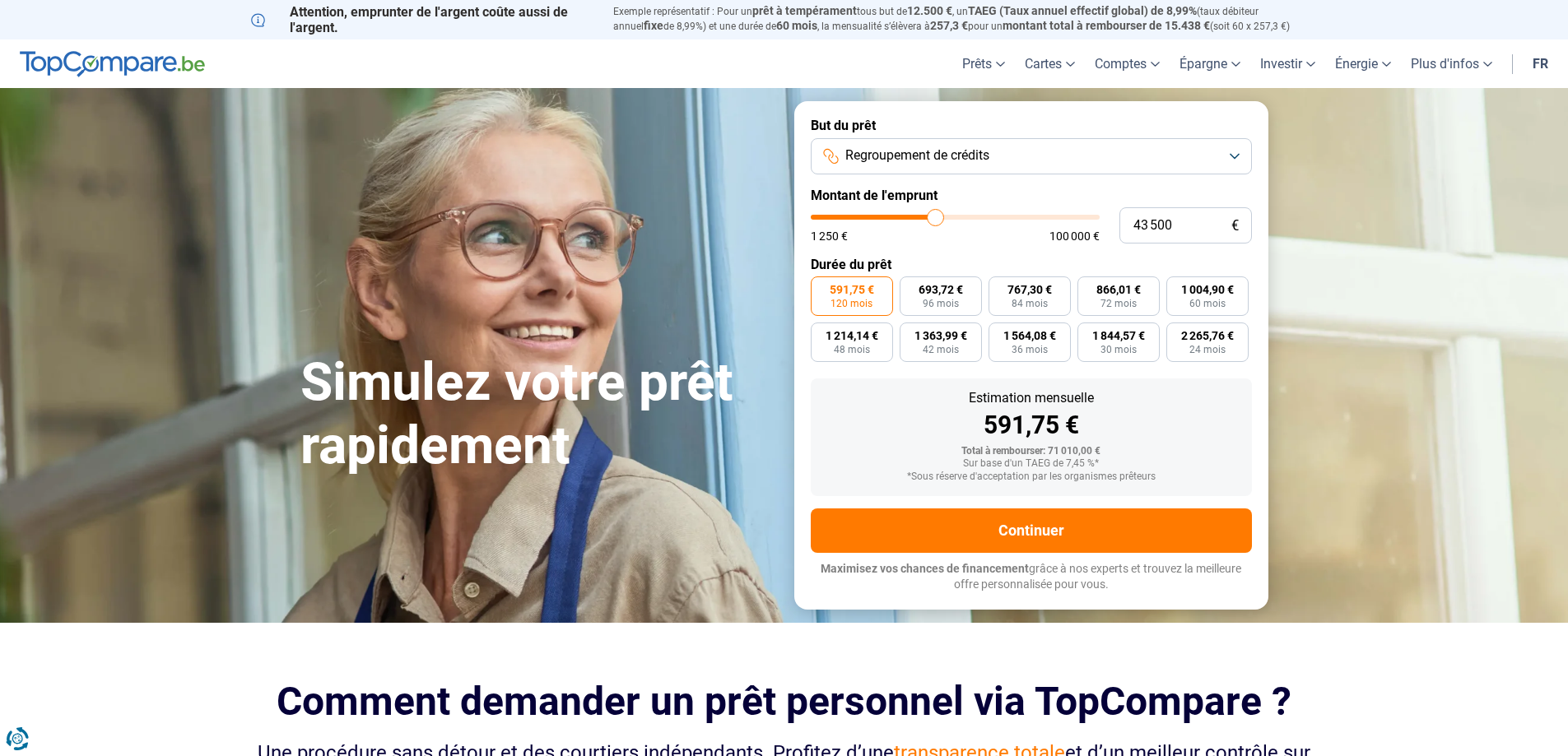
type input "42 750"
type input "42750"
type input "42 500"
type input "42500"
type input "42 000"
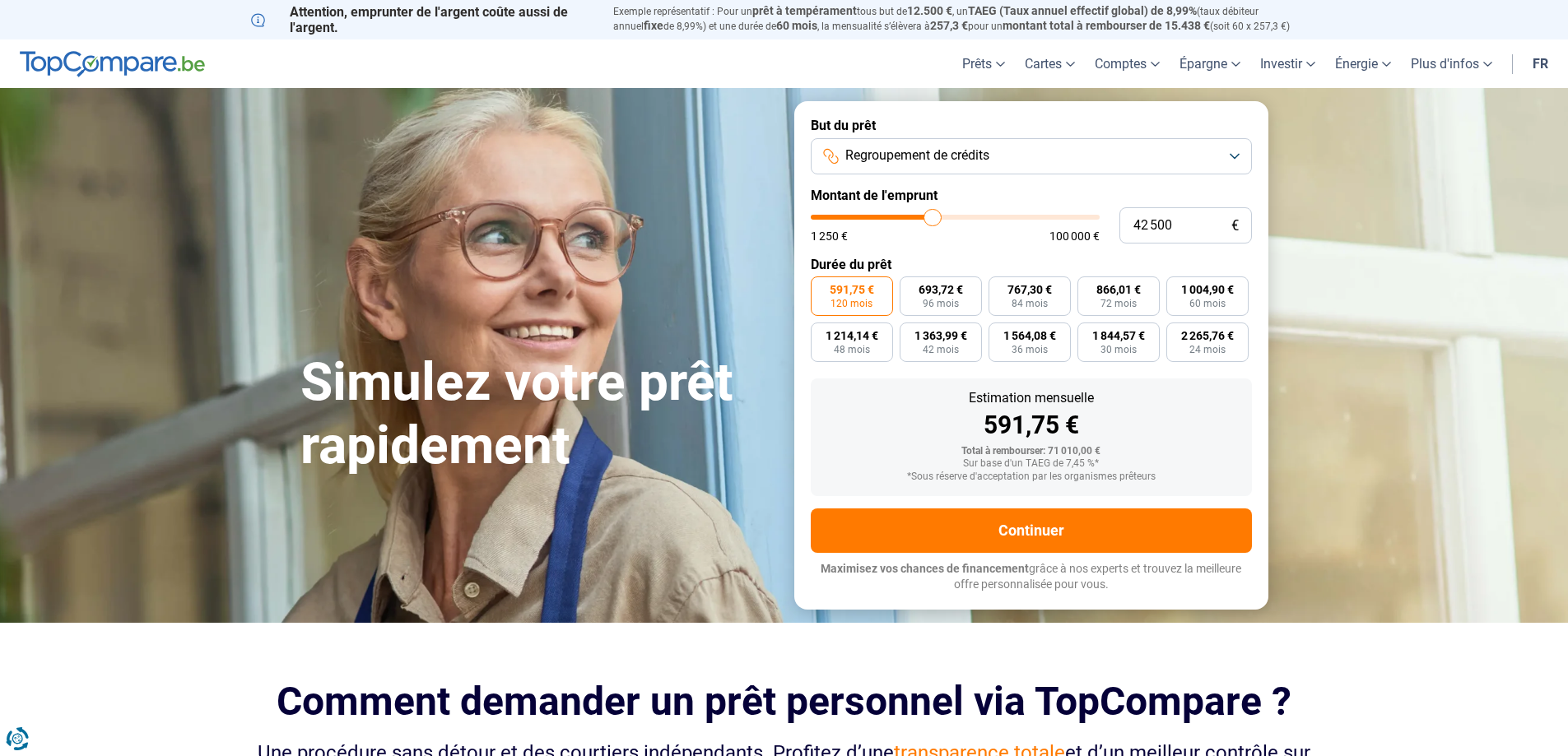
type input "42000"
type input "41 500"
type input "41500"
type input "42 000"
type input "42000"
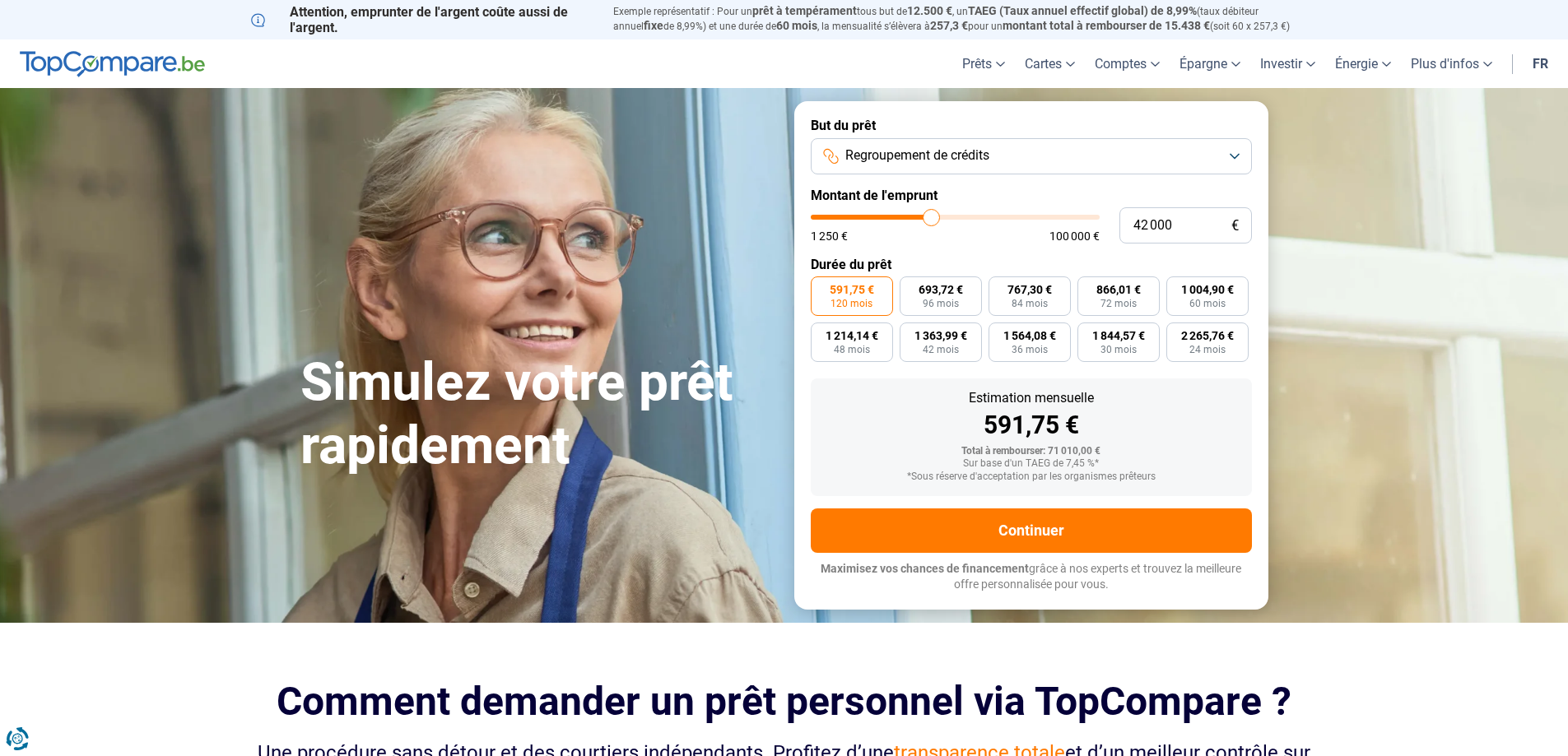
type input "42 500"
type input "42500"
type input "42 750"
type input "42750"
type input "43 750"
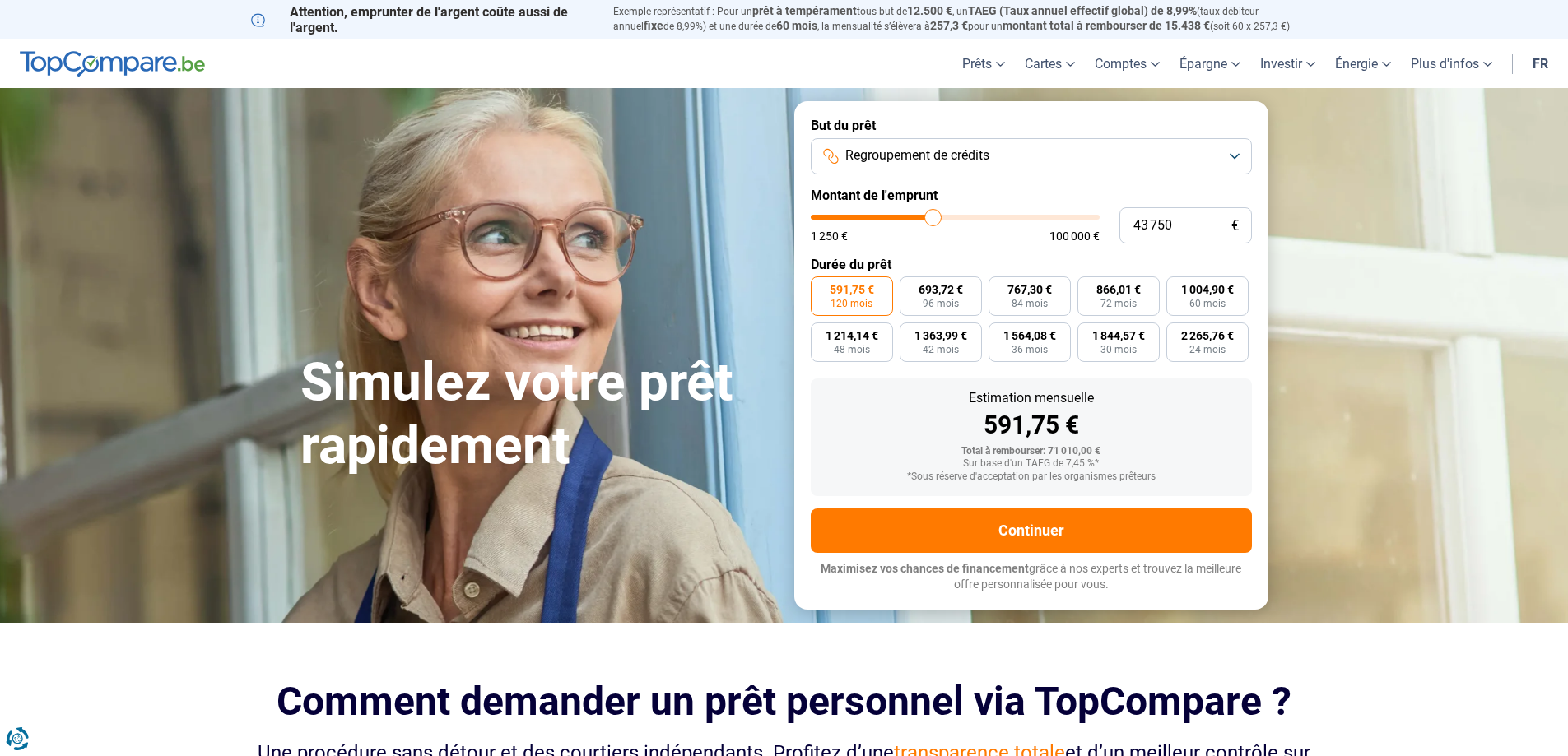
type input "43750"
type input "44 000"
type input "44000"
type input "44 250"
type input "44250"
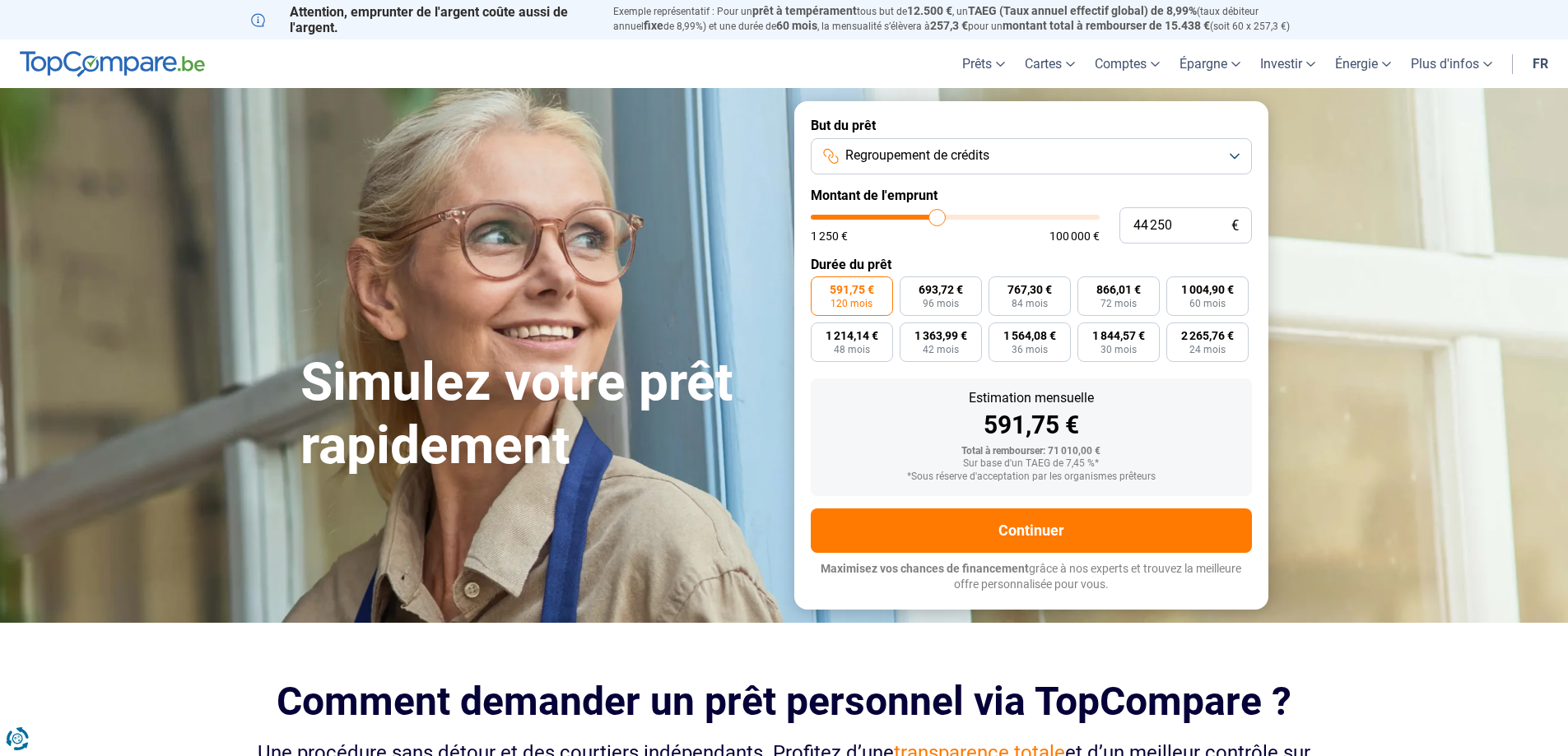
type input "44 500"
type input "44500"
type input "45 000"
type input "45000"
type input "45 250"
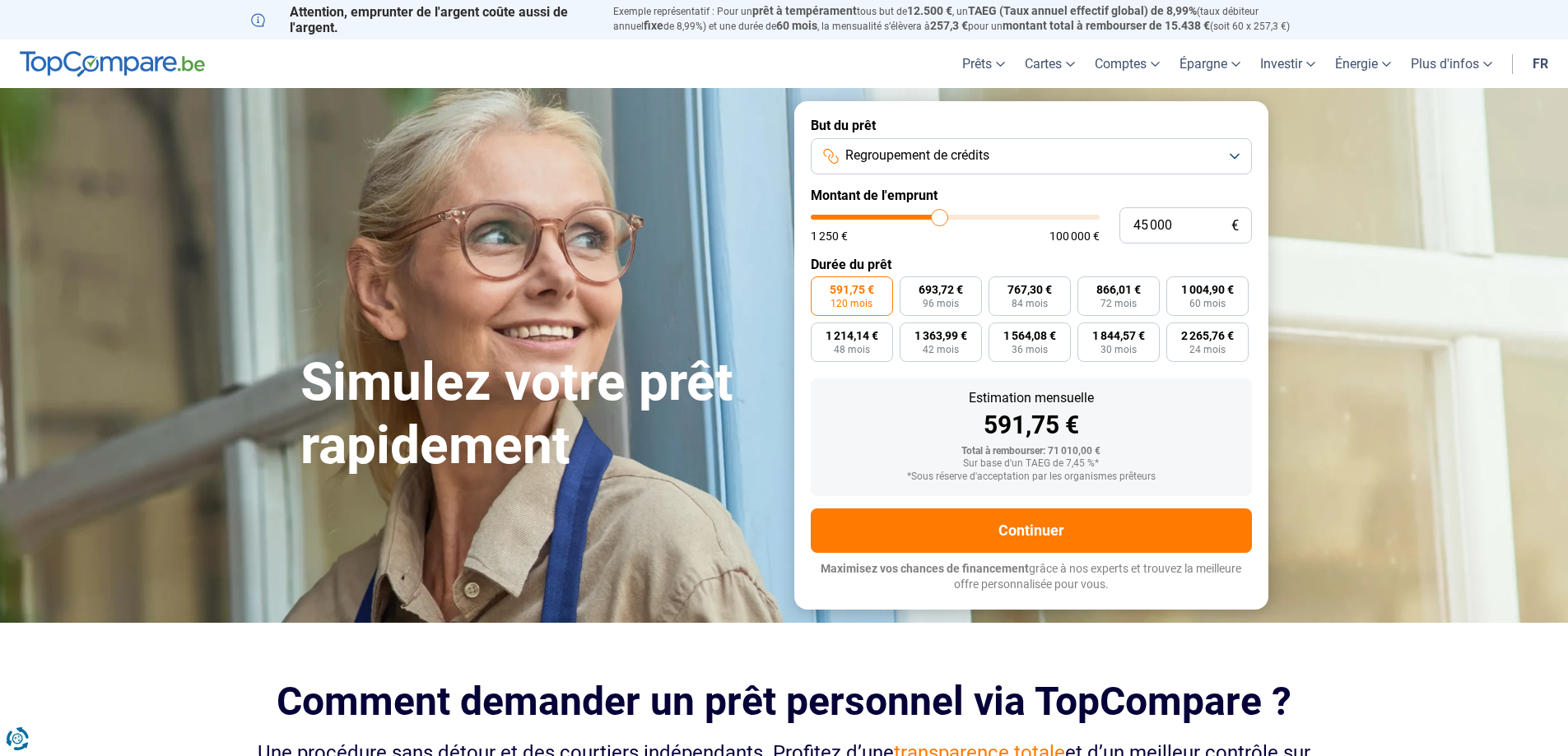
type input "45250"
type input "45 500"
type input "45500"
type input "46 000"
type input "46000"
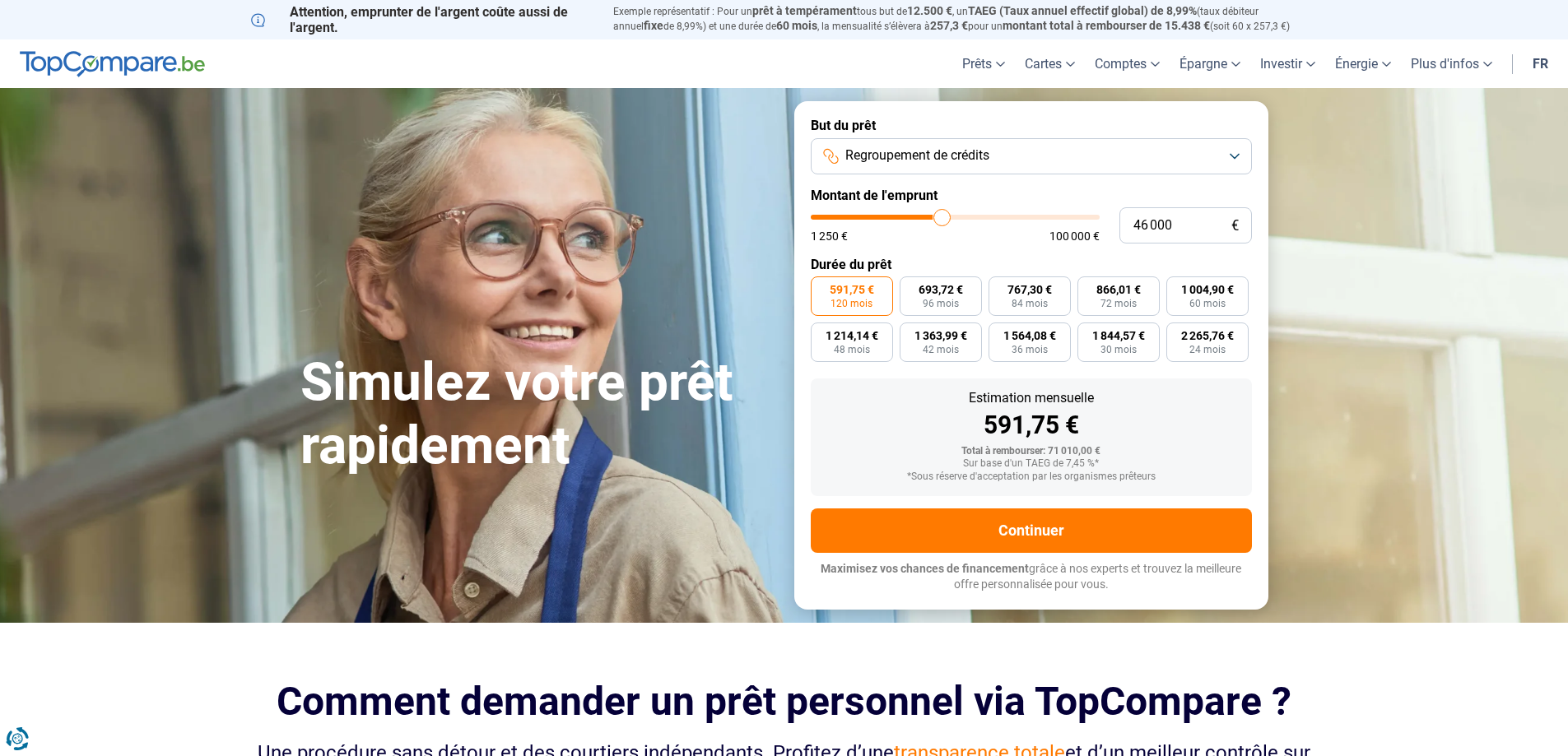
type input "46 500"
type input "46500"
type input "46 750"
type input "46750"
type input "47 000"
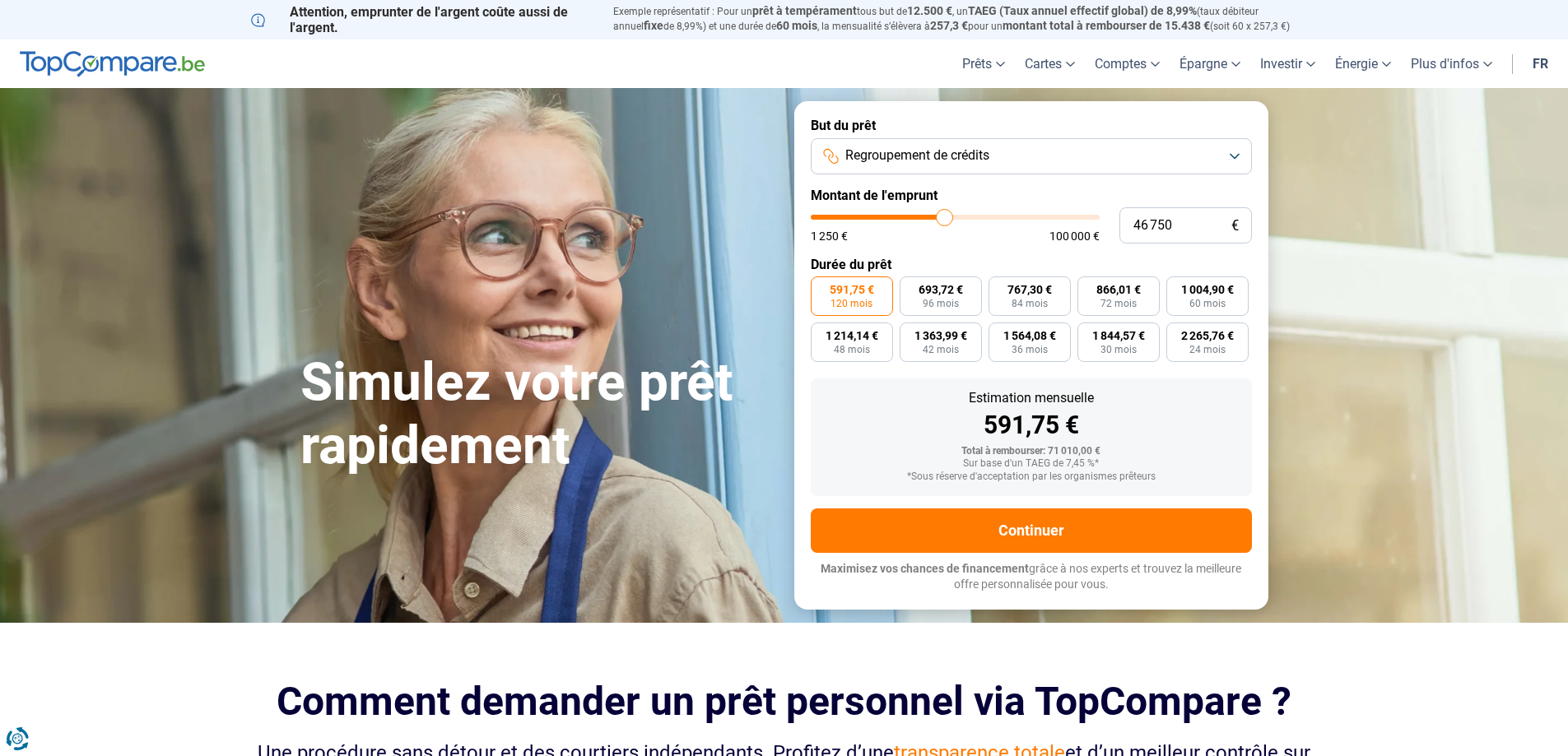
type input "47000"
type input "47 250"
type input "47250"
type input "47 500"
type input "47500"
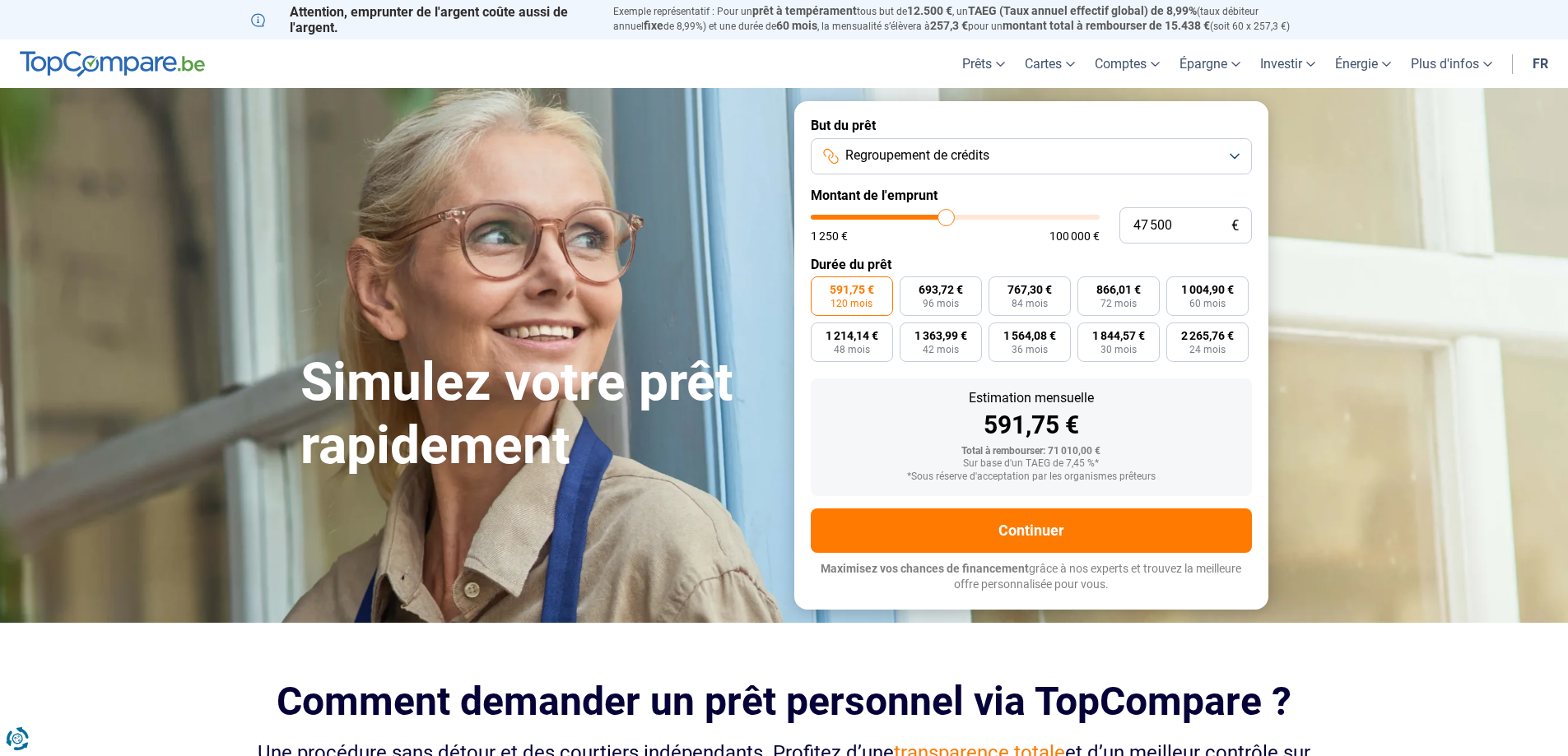
type input "48 000"
type input "48000"
type input "48 250"
type input "48250"
type input "48 500"
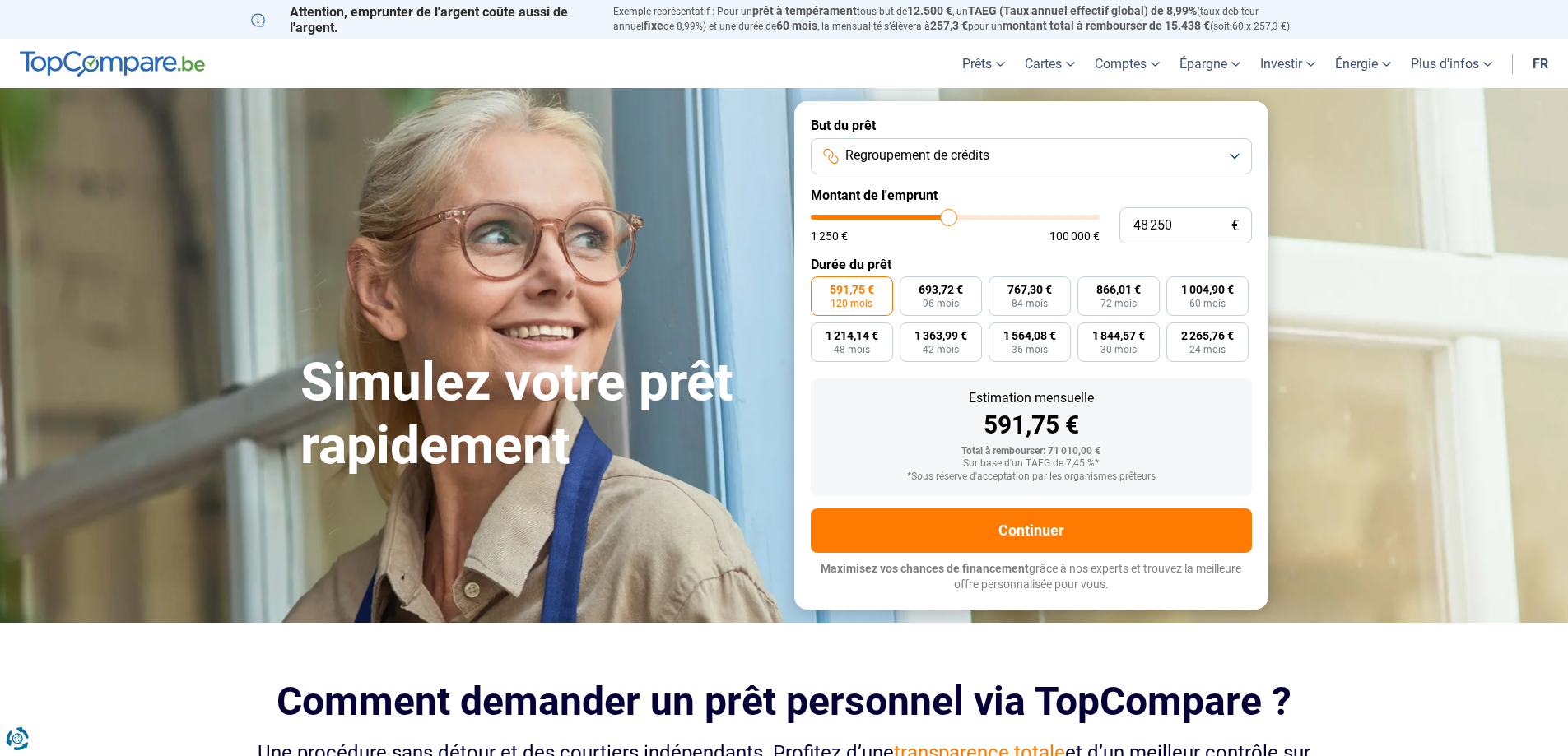
type input "48500"
type input "48 750"
type input "48750"
type input "49 000"
type input "49000"
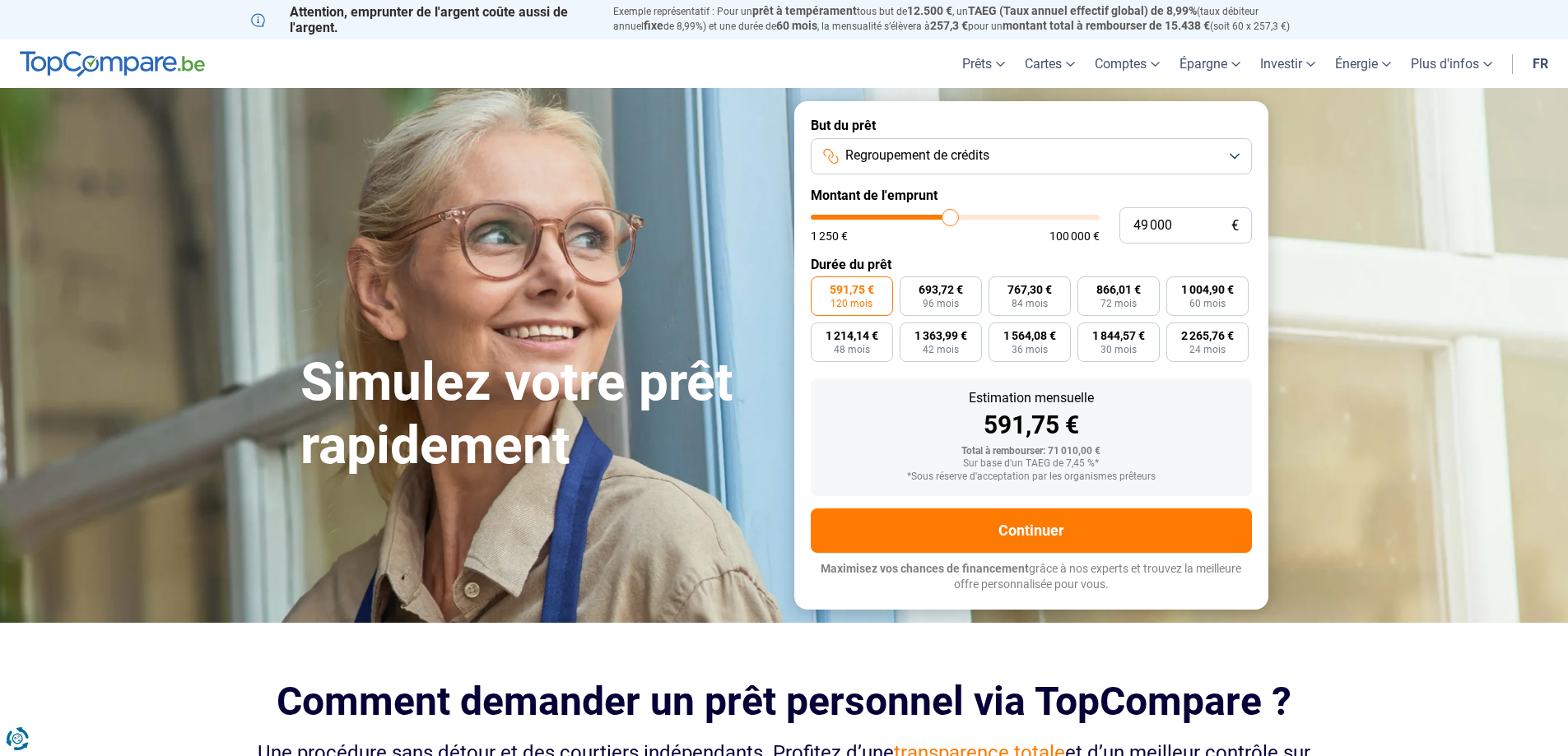
type input "49 500"
type input "49500"
type input "49 750"
type input "49750"
type input "50 000"
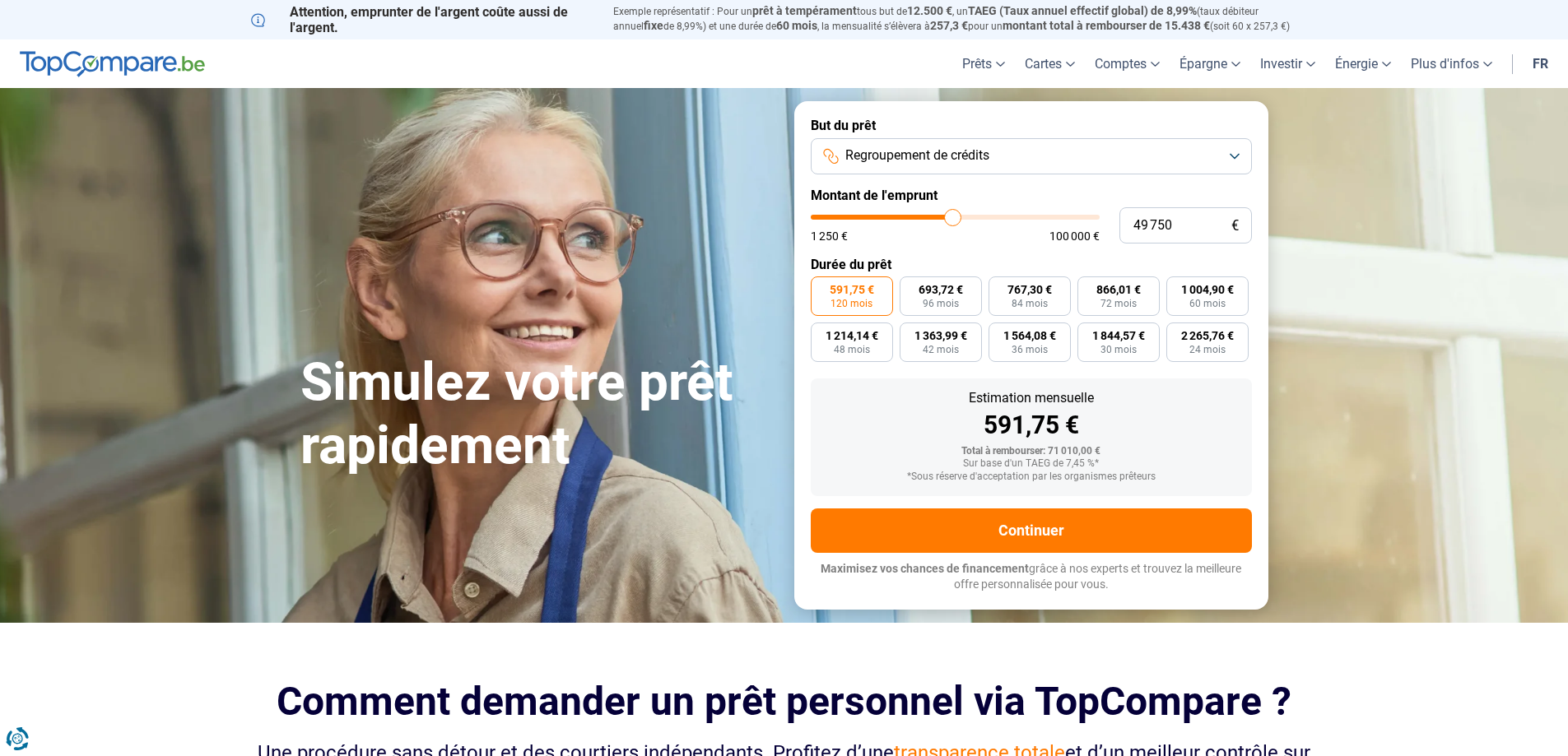
type input "50000"
type input "50 500"
type input "50500"
type input "51 000"
type input "51000"
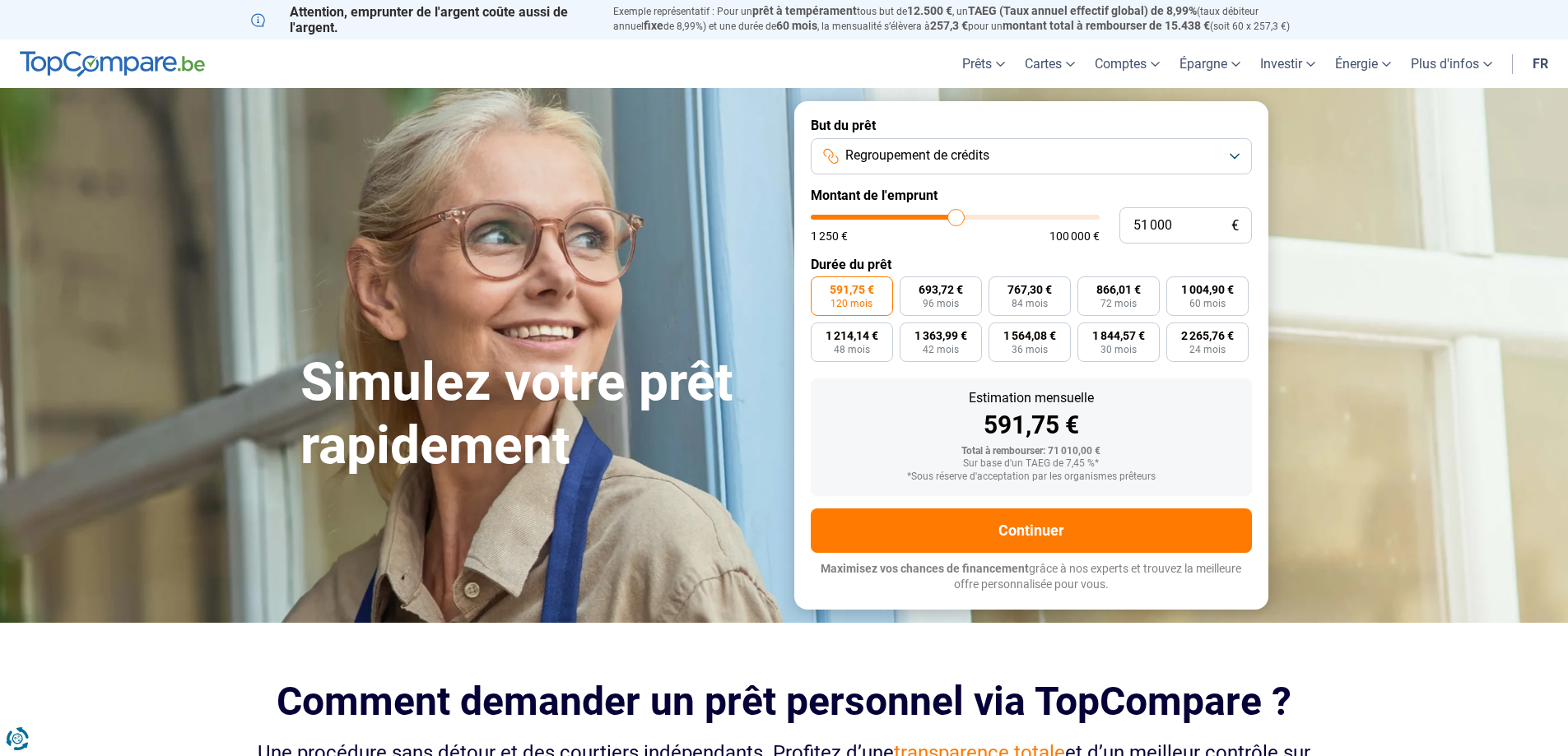
type input "50 500"
type input "50500"
type input "50 250"
type input "50250"
click at [954, 214] on input "range" at bounding box center [955, 216] width 289 height 5
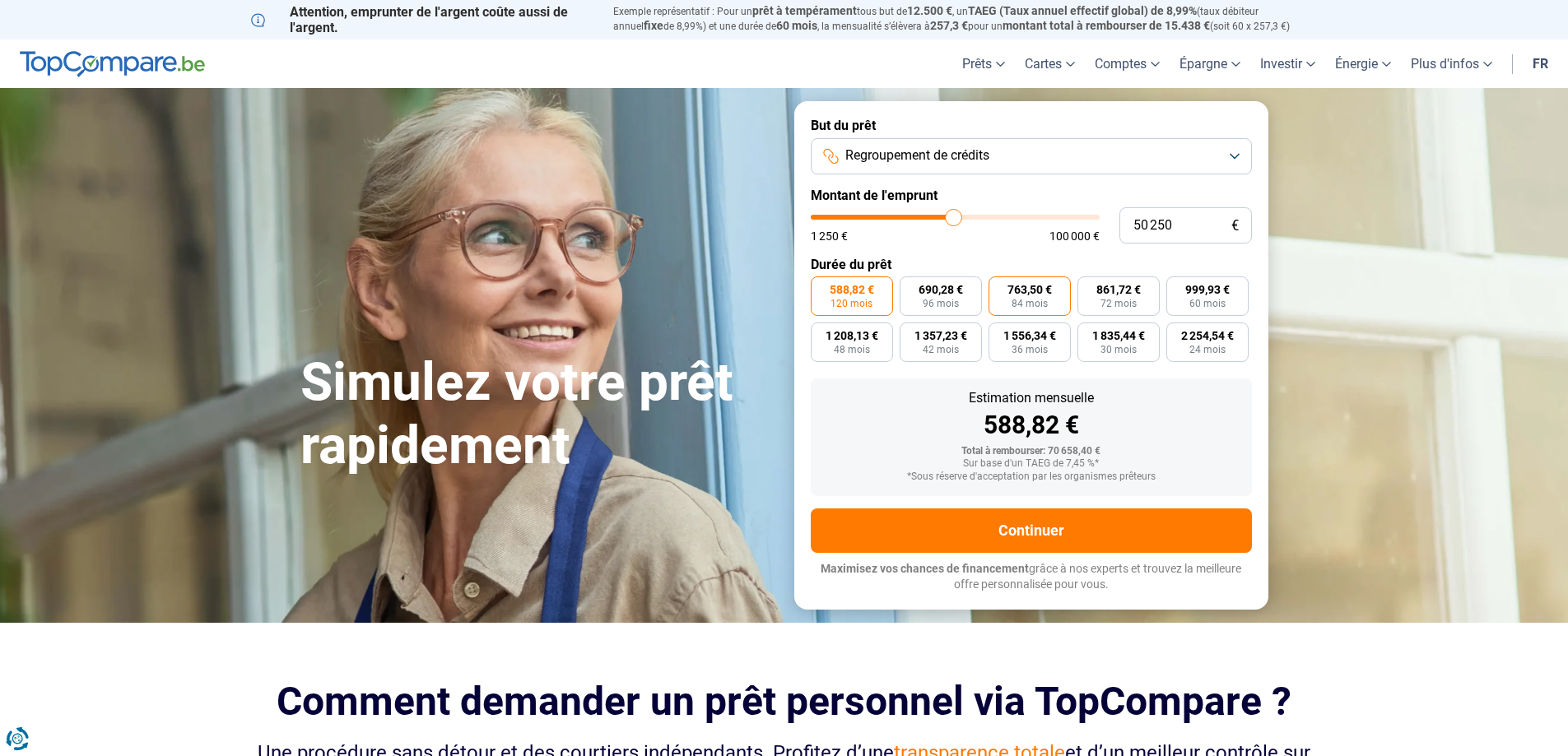
click at [1039, 302] on span "84 mois" at bounding box center [1030, 303] width 36 height 10
click at [999, 287] on input "763,50 € 84 mois" at bounding box center [994, 282] width 11 height 11
radio input "true"
click at [1084, 156] on button "Regroupement de crédits" at bounding box center [1031, 156] width 441 height 36
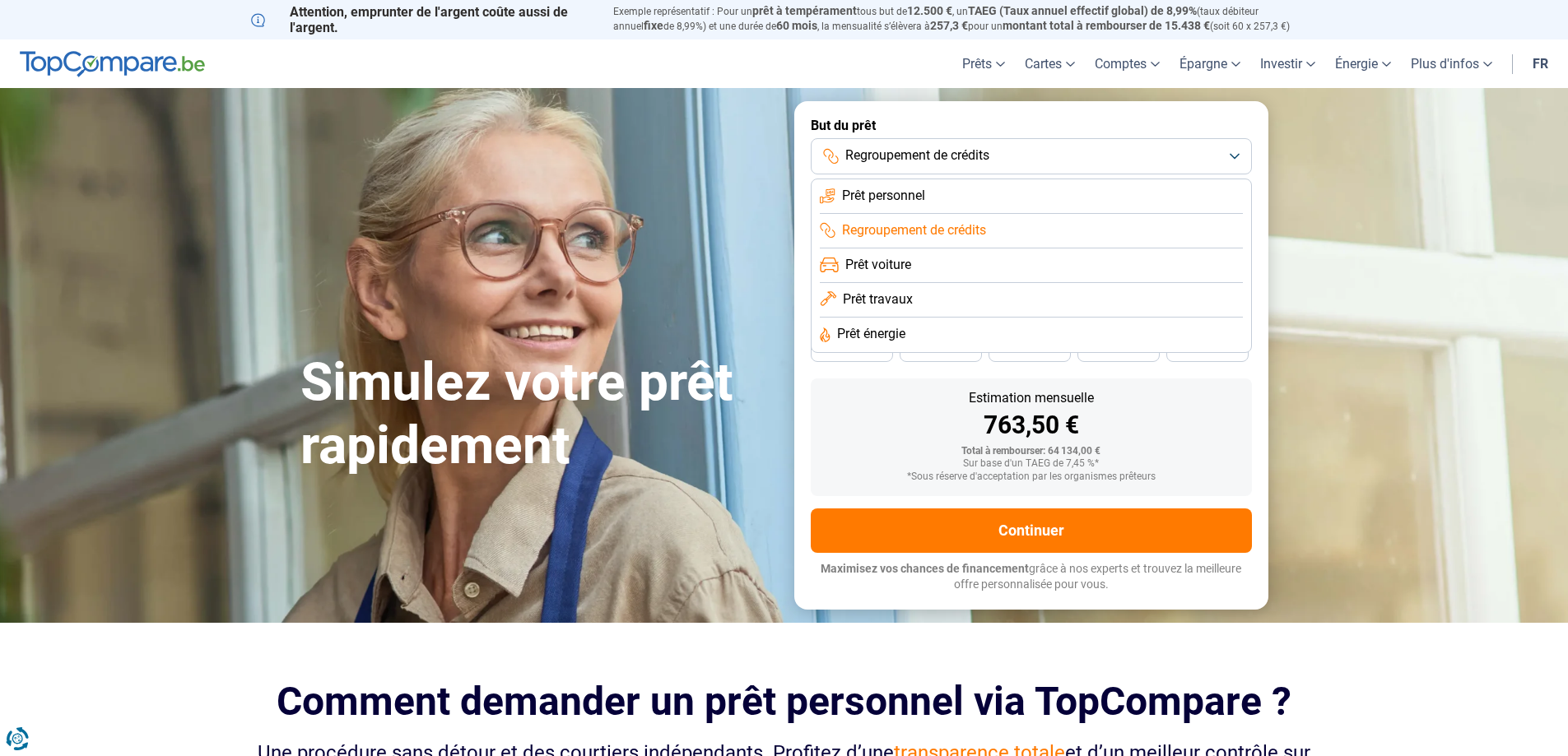
click at [907, 197] on span "Prêt personnel" at bounding box center [883, 196] width 83 height 18
